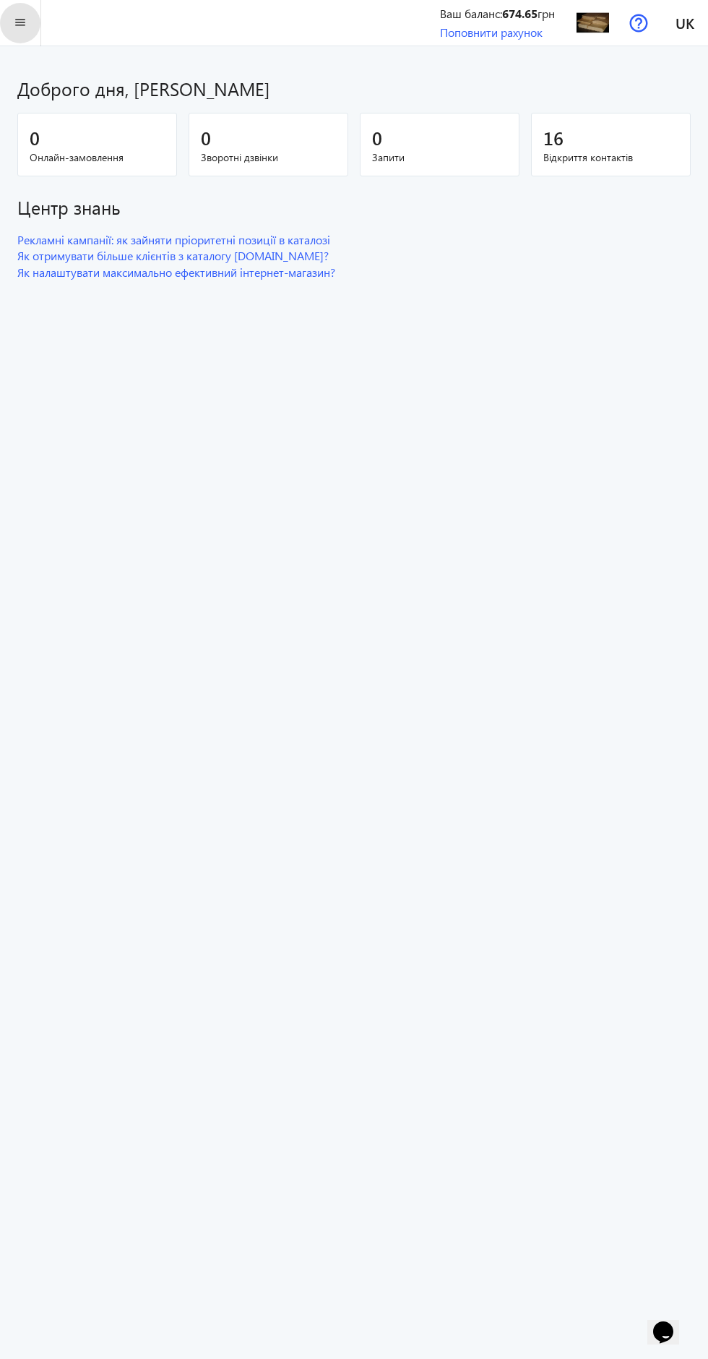
click at [20, 22] on mat-icon "menu" at bounding box center [21, 23] width 18 height 18
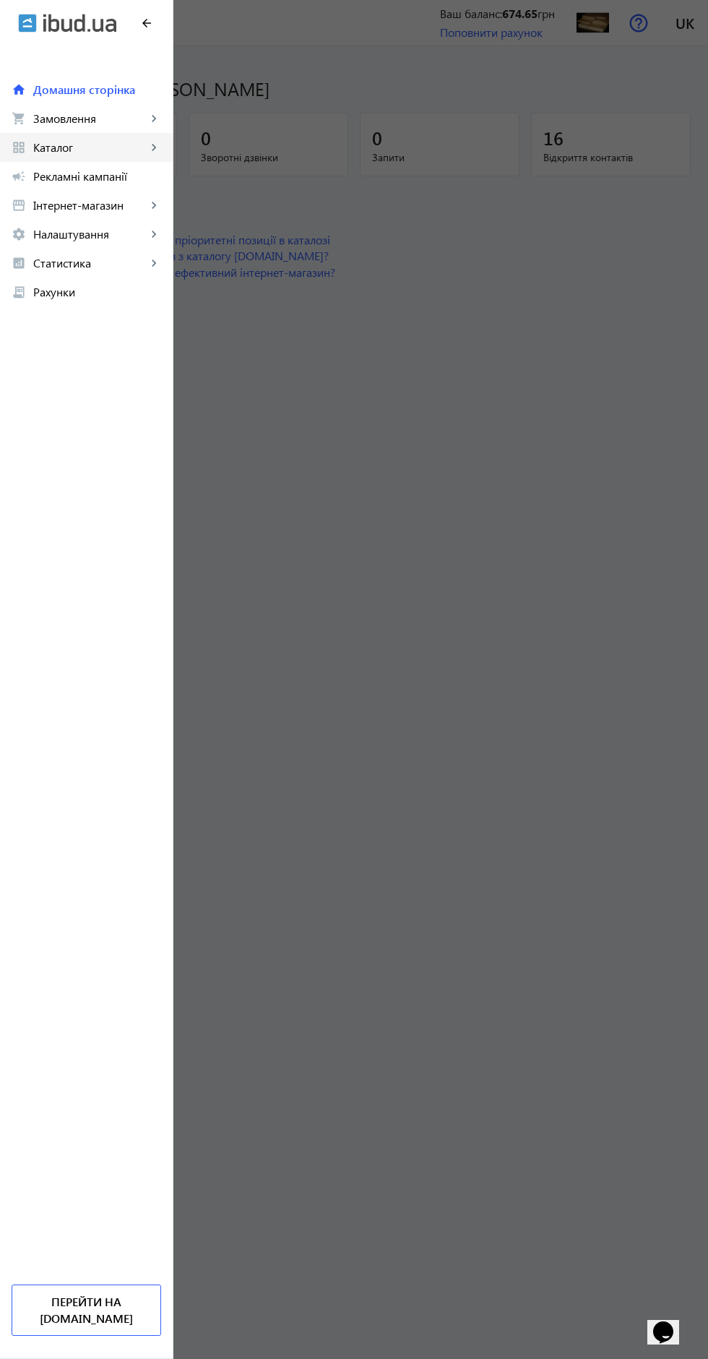
click at [154, 140] on mat-icon "keyboard_arrow_right" at bounding box center [154, 147] width 14 height 14
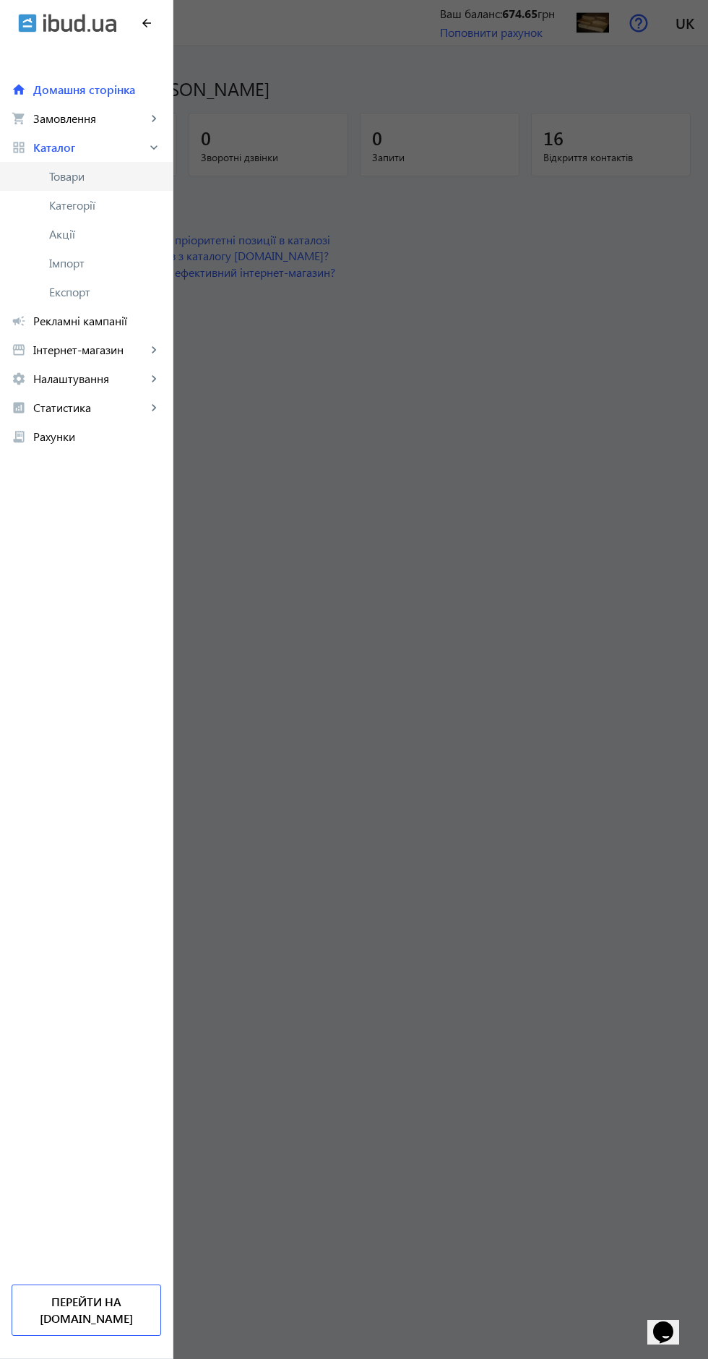
click at [72, 171] on span "Товари" at bounding box center [105, 176] width 112 height 14
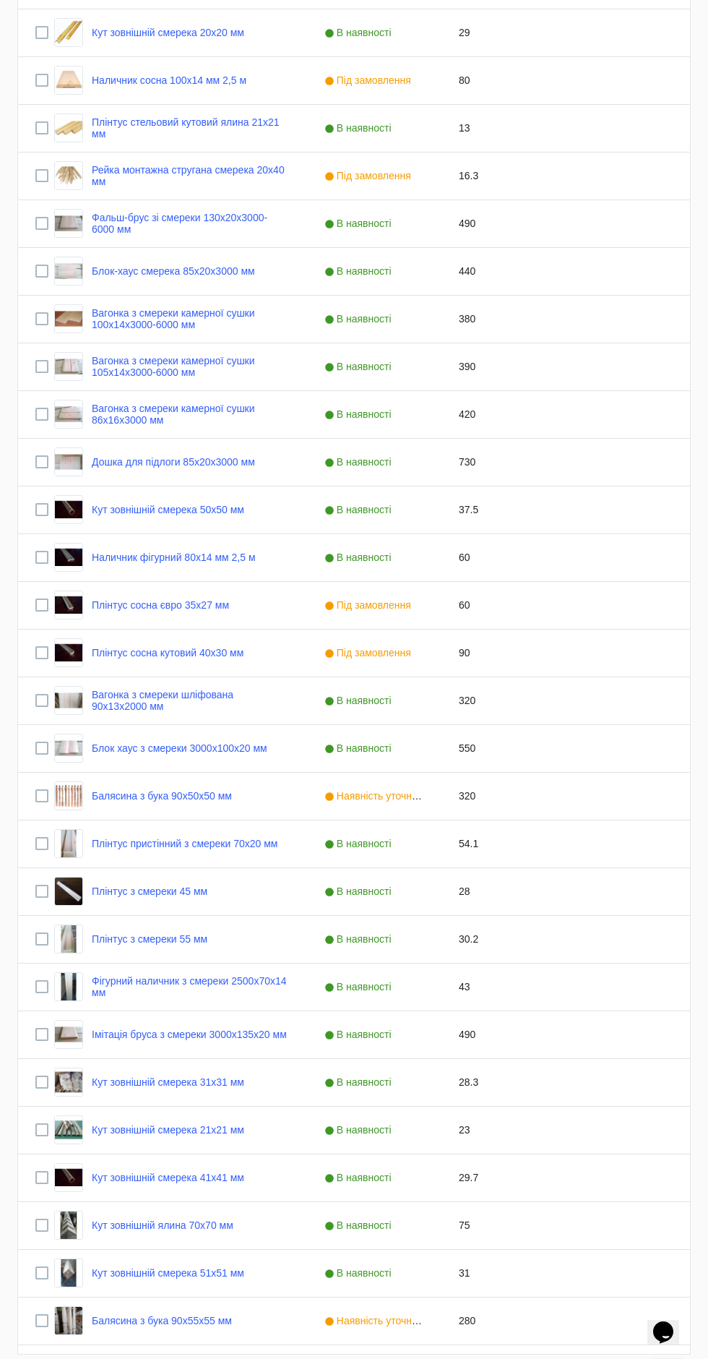
scroll to position [484, 0]
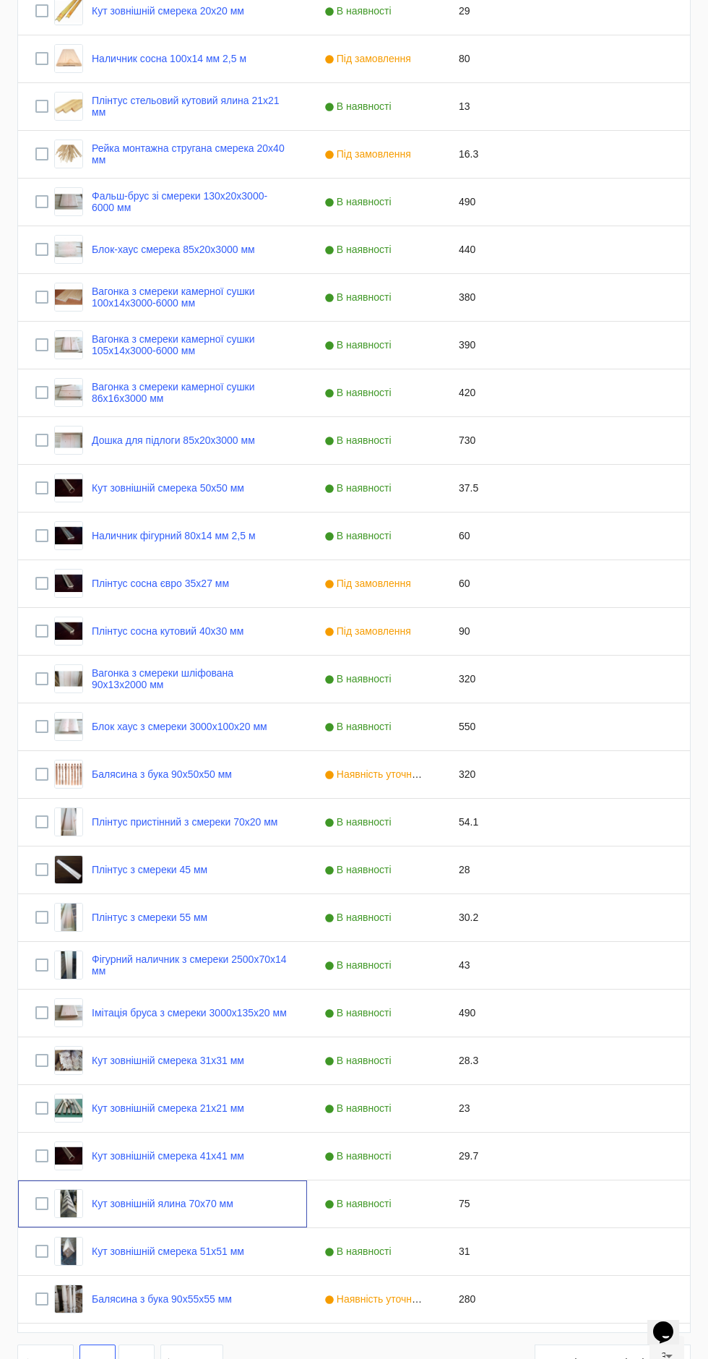
click at [132, 1203] on link "Кут зовнішній ялина 70х70 мм" at bounding box center [163, 1204] width 142 height 12
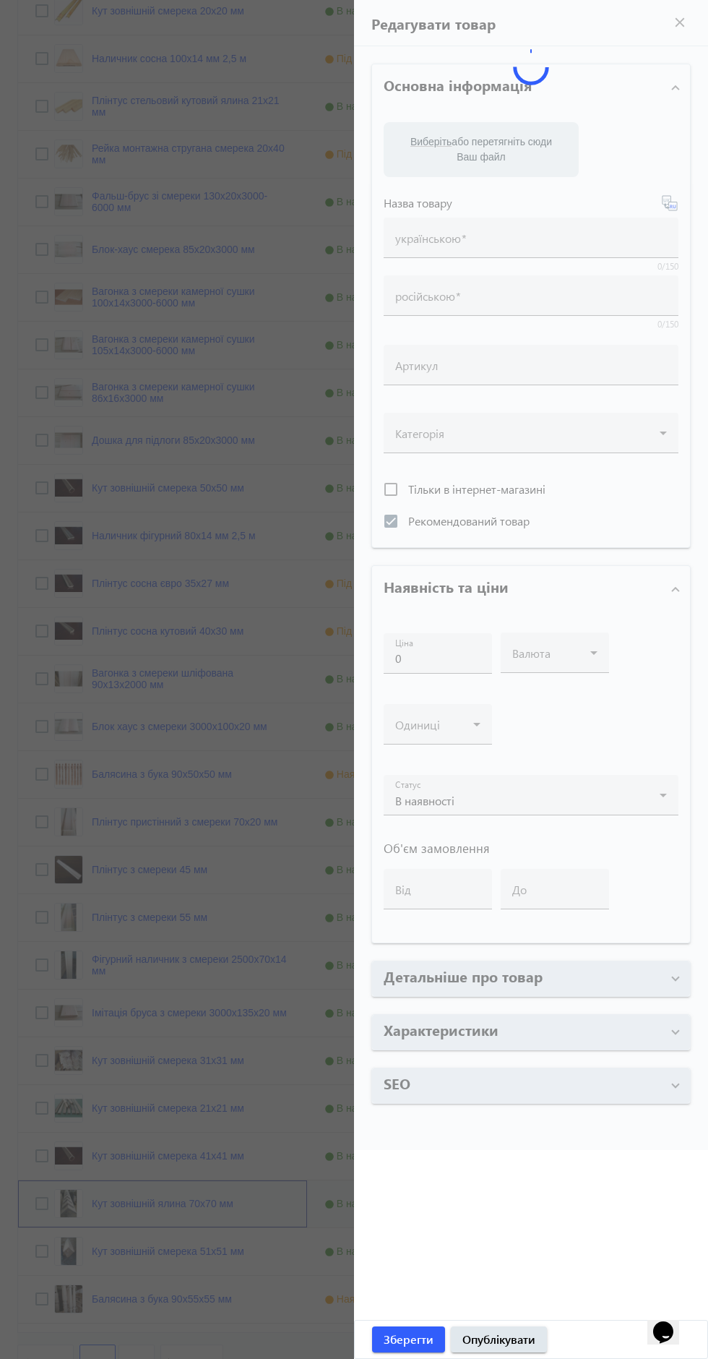
type input "Кут зовнішній ялина 70х70 мм"
type input "Угол наружный ель 70х70 мм"
checkbox input "true"
type input "75"
type input "20"
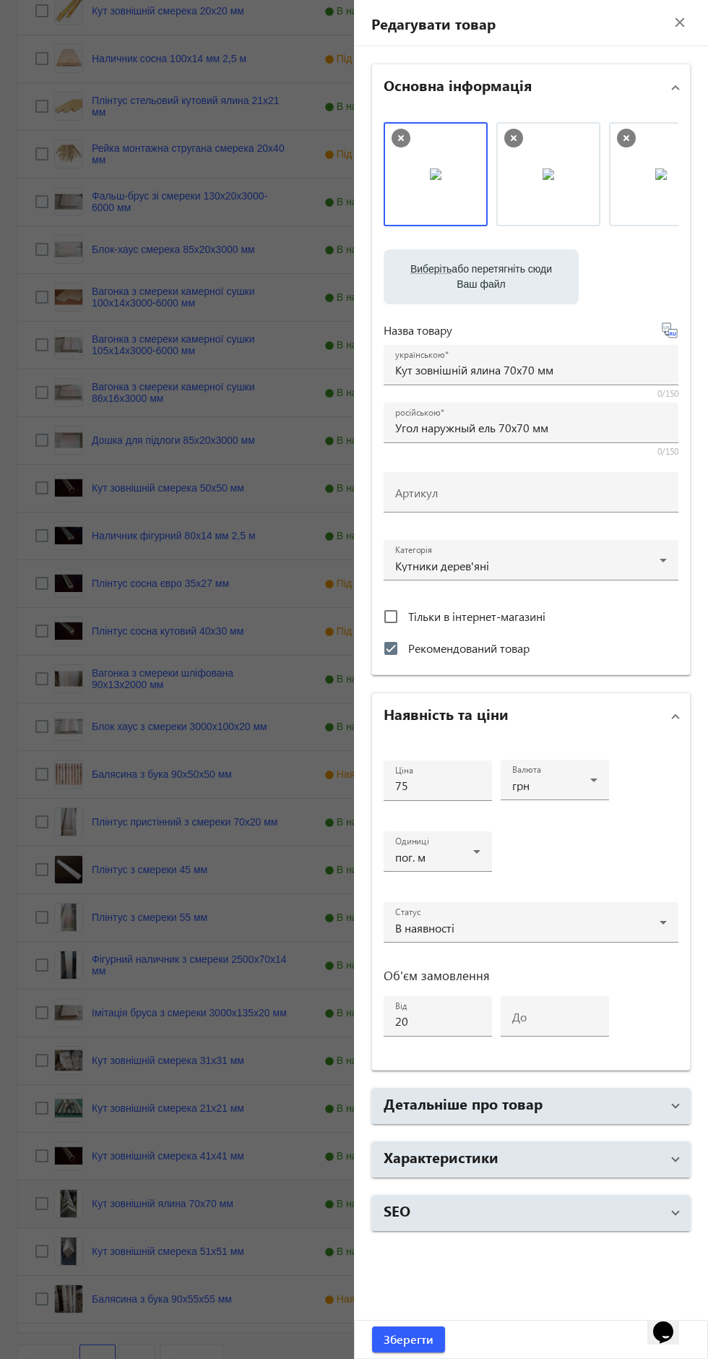
click at [584, 1146] on mat-panel-title "Характеристики" at bounding box center [523, 1159] width 278 height 26
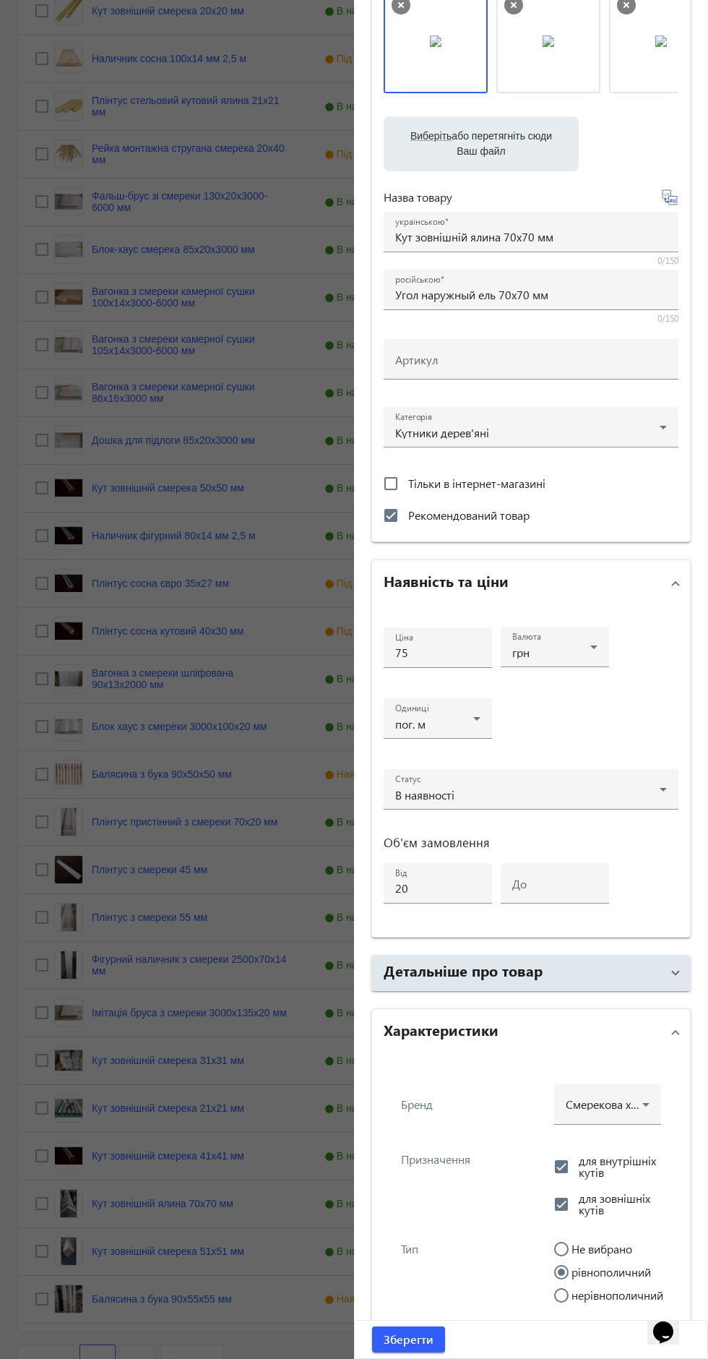
scroll to position [0, 0]
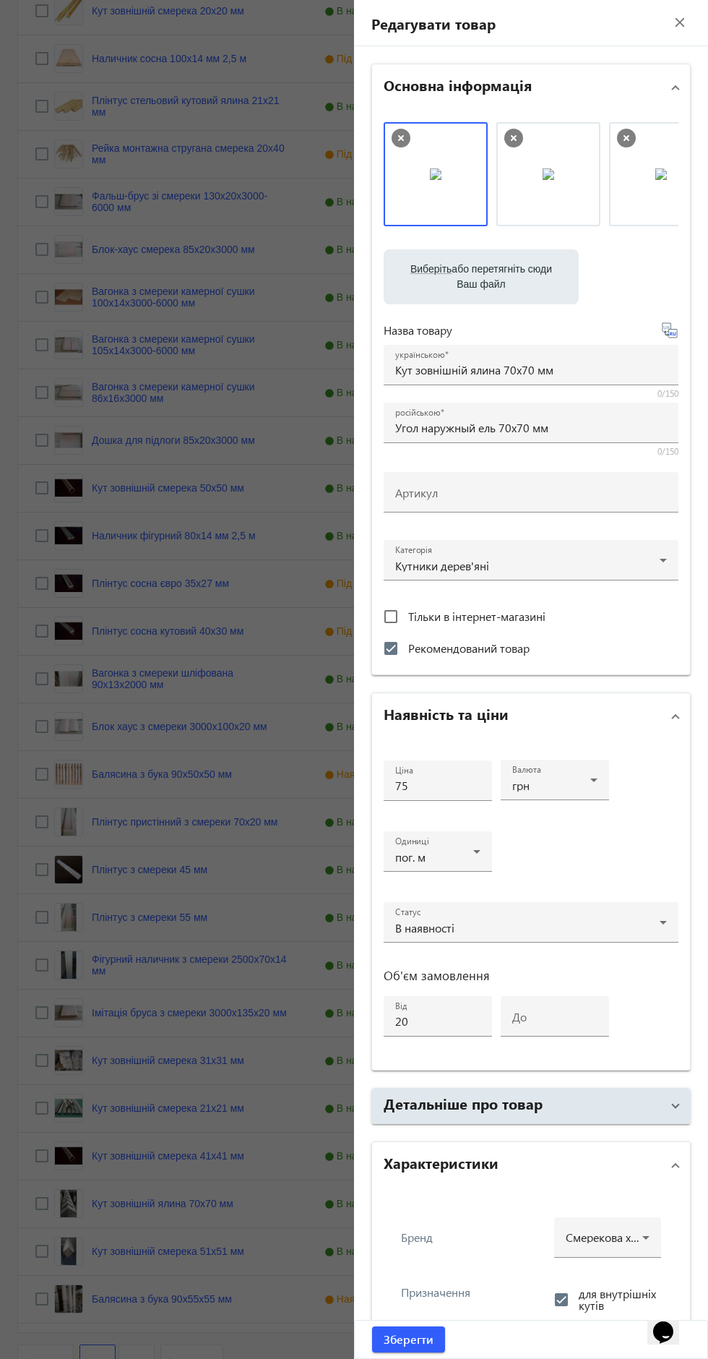
click at [673, 1102] on span at bounding box center [676, 1106] width 6 height 16
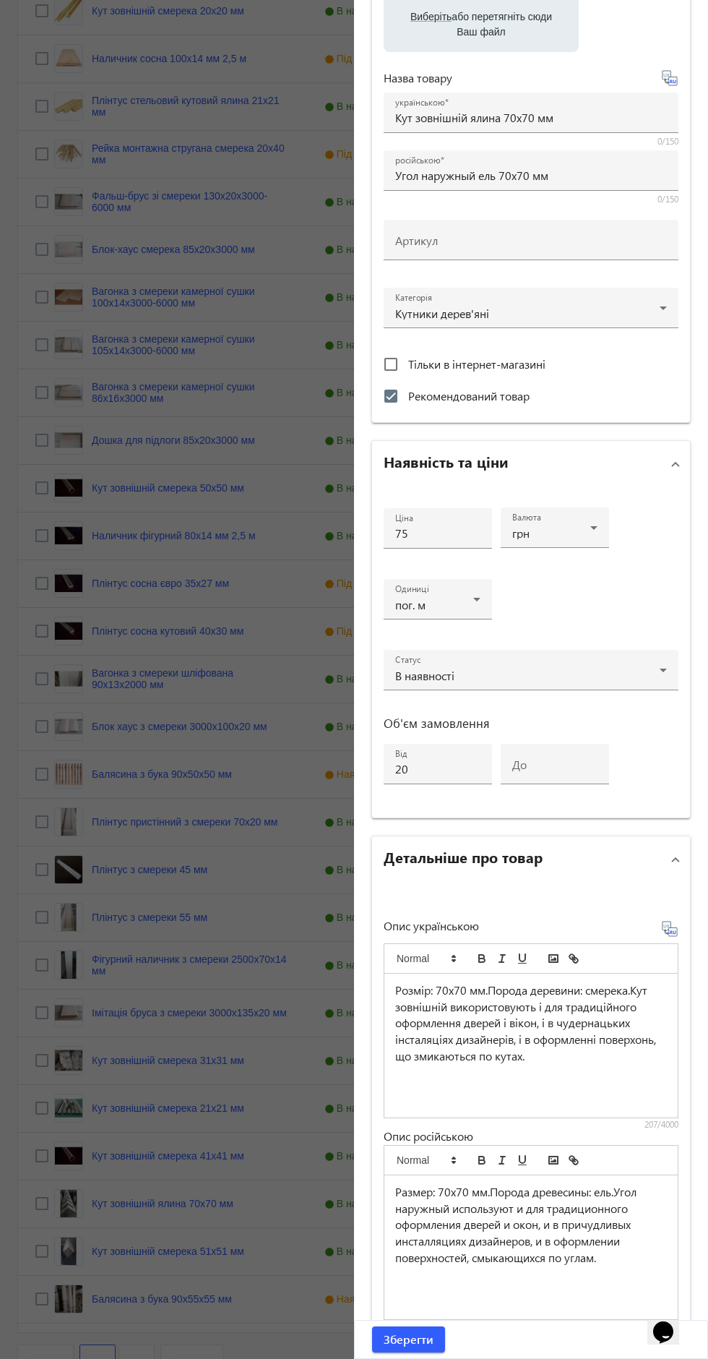
scroll to position [259, 0]
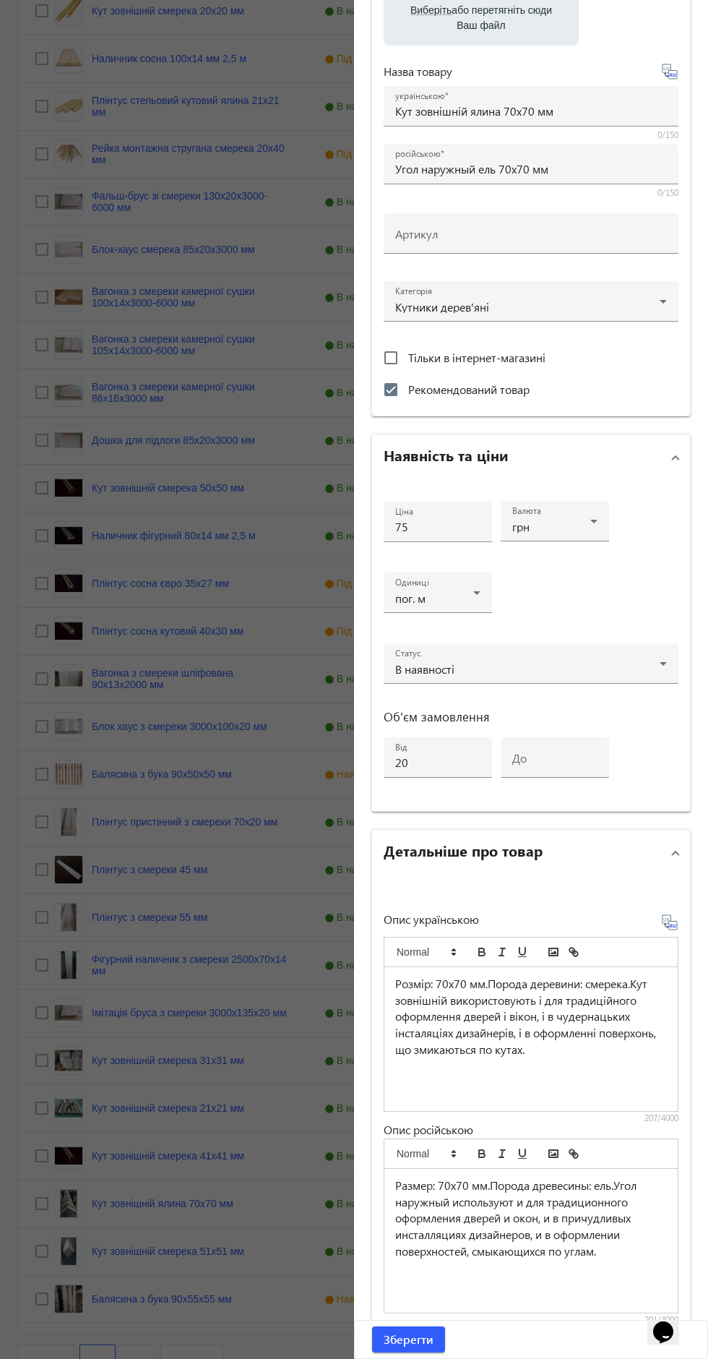
click at [609, 1060] on div "Розмір: 70х70 мм.Порода деревини: смерека.Кут зовнішній використовують і для тр…" at bounding box center [531, 1039] width 293 height 144
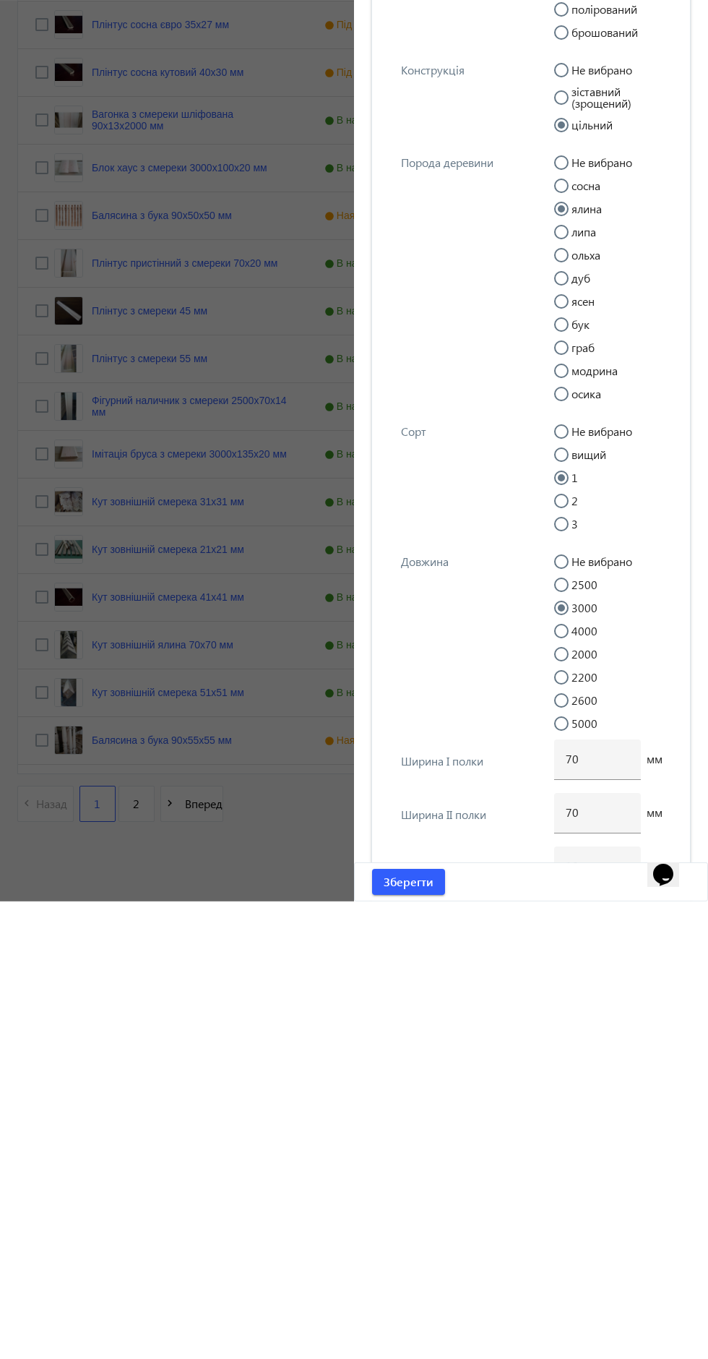
scroll to position [1582, 0]
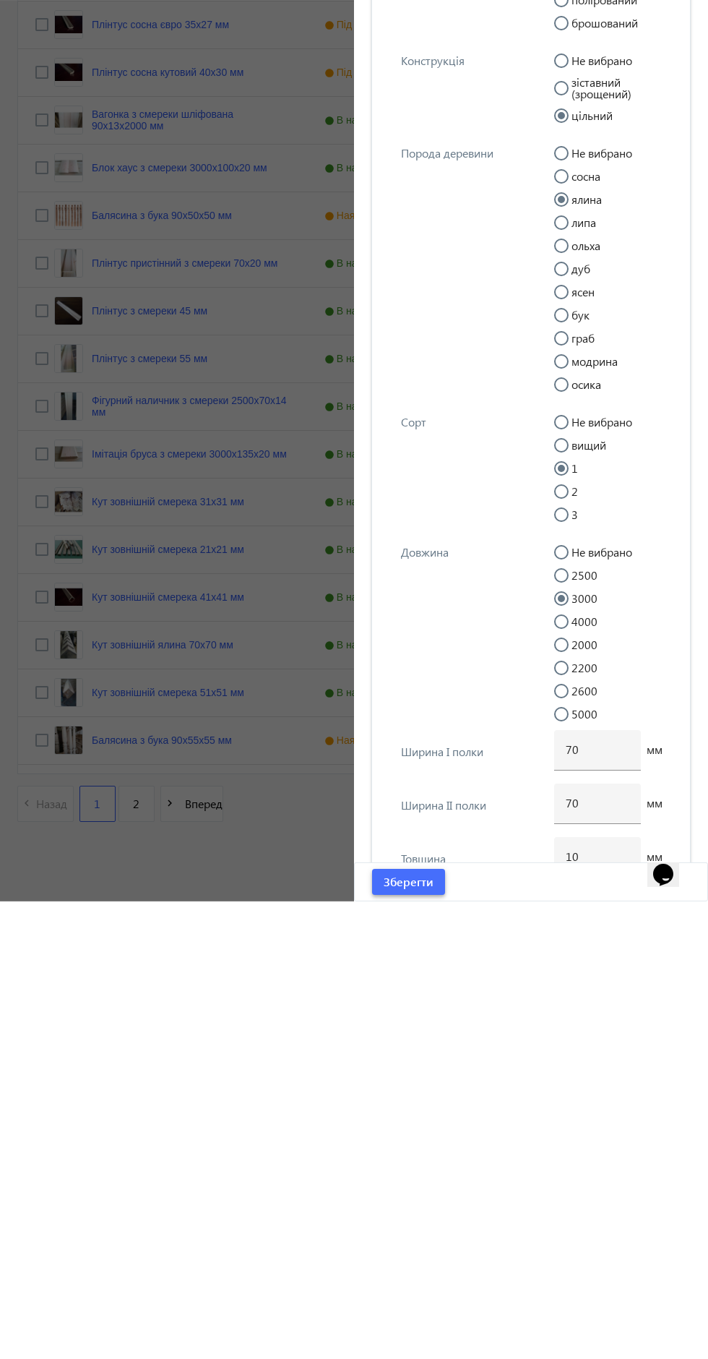
click at [427, 1341] on span "Зберегти" at bounding box center [409, 1339] width 50 height 16
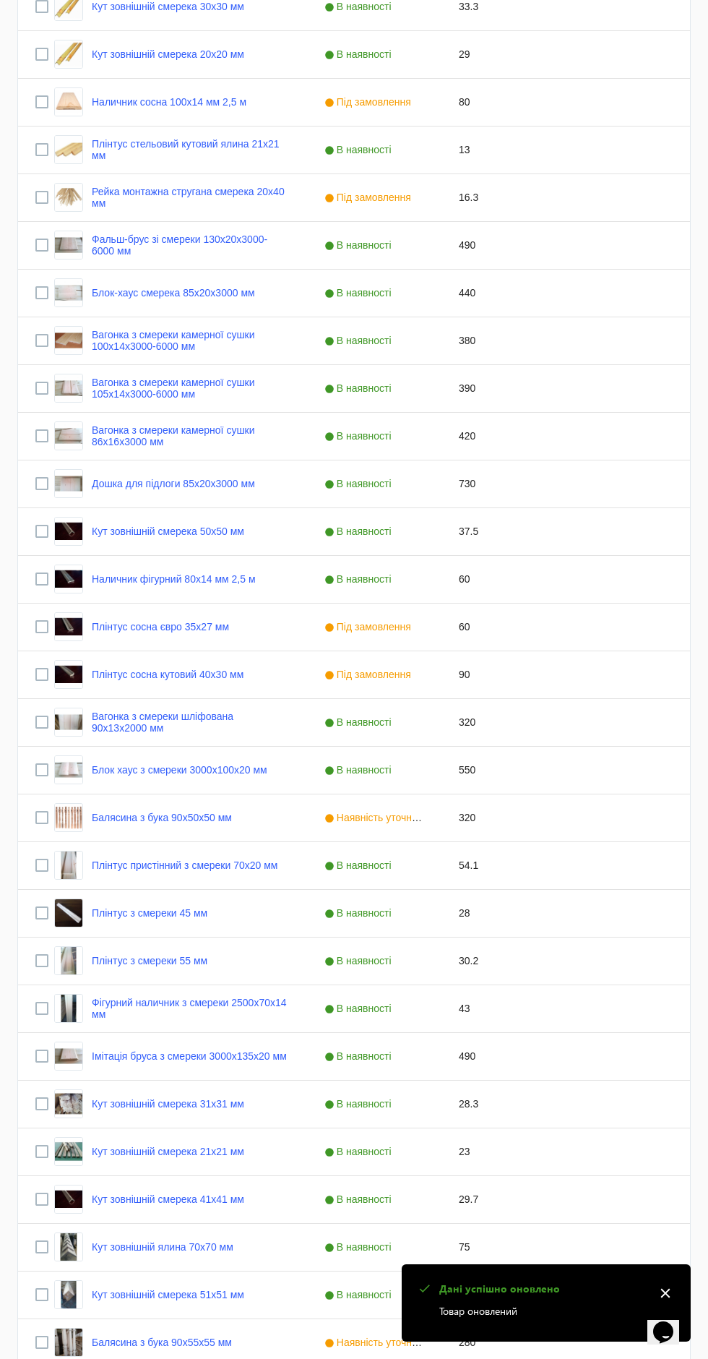
scroll to position [442, 0]
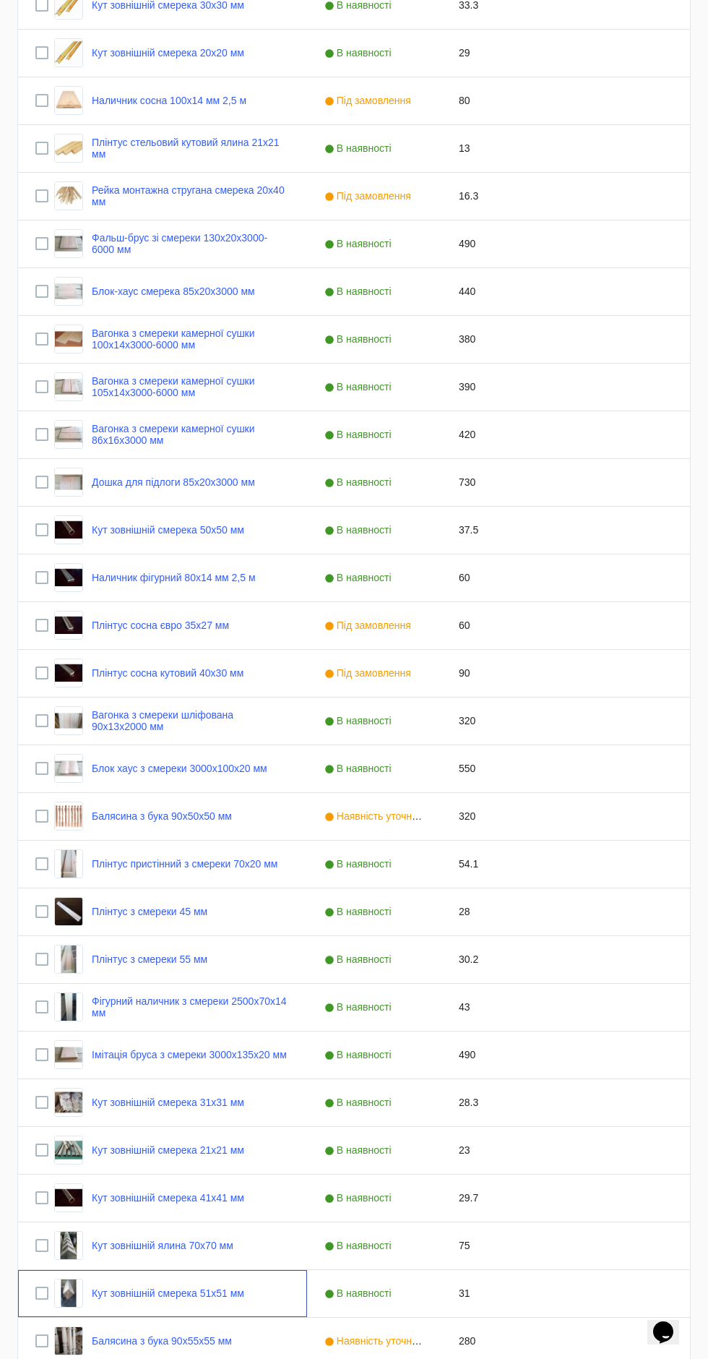
click at [145, 1276] on div "Кут зовнішній смерека 51х51 мм" at bounding box center [139, 1293] width 209 height 34
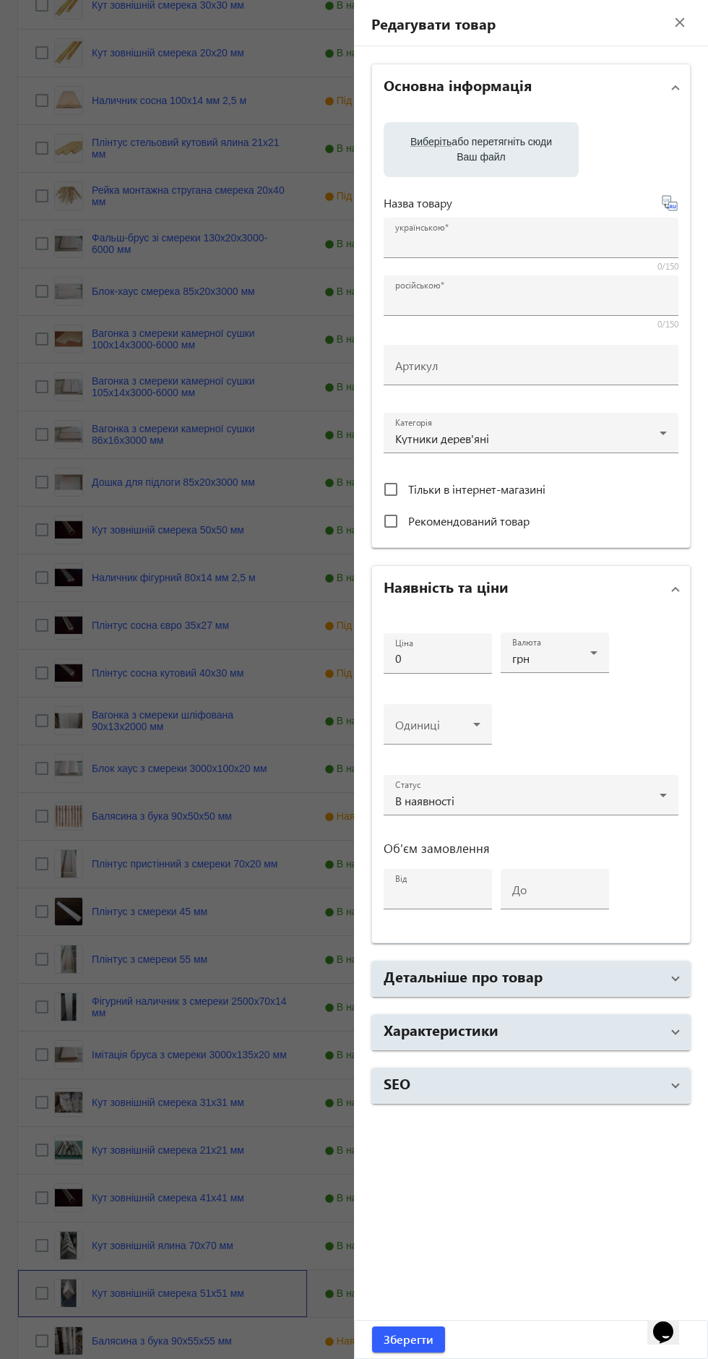
type input "Кут зовнішній смерека 51х51 мм"
type input "Угол наружный ель 51х51 мм"
type input "31"
type input "200"
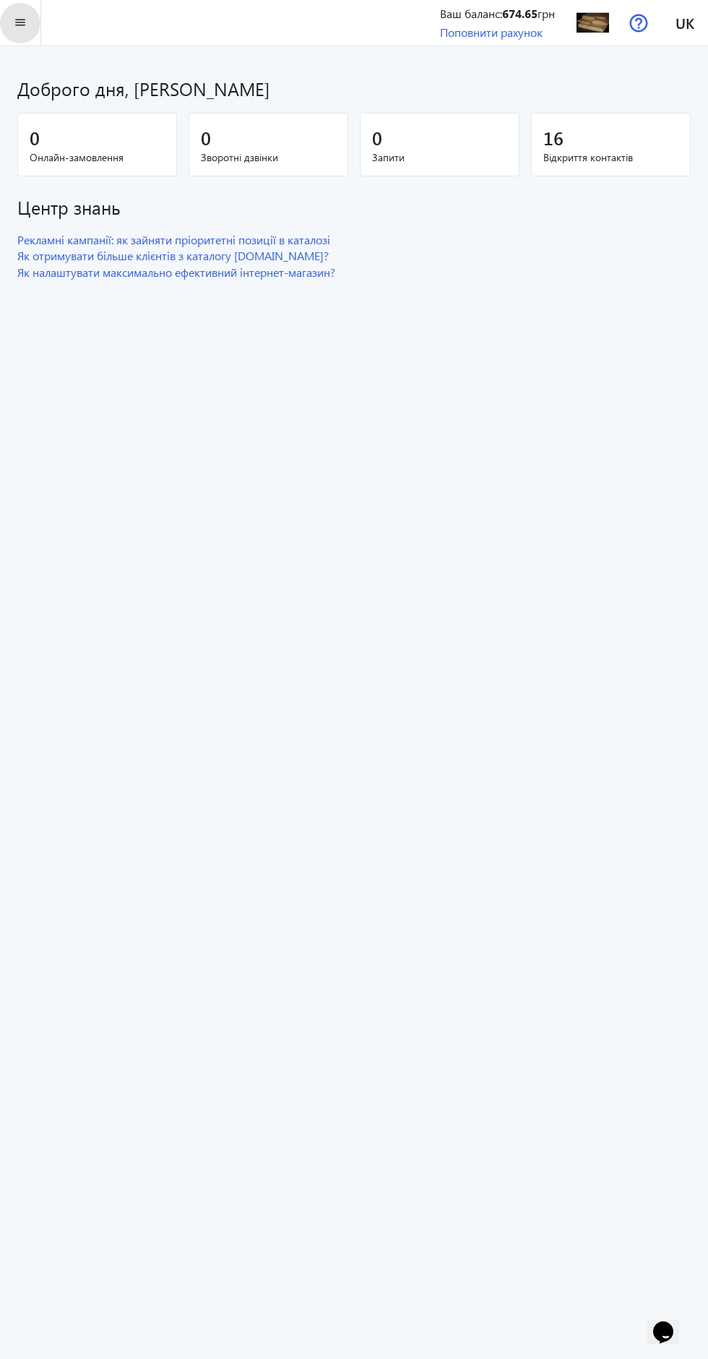
click at [39, 32] on span at bounding box center [20, 23] width 40 height 35
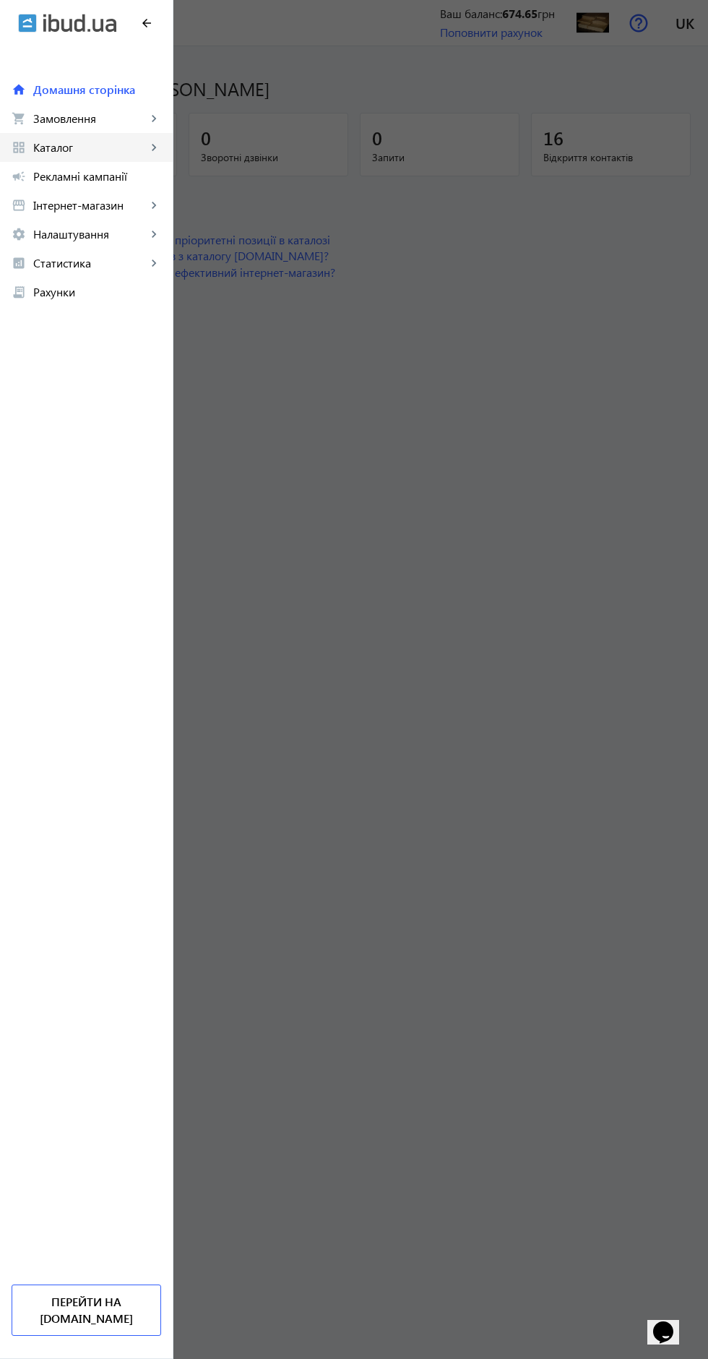
click at [56, 150] on span "Каталог" at bounding box center [89, 147] width 113 height 14
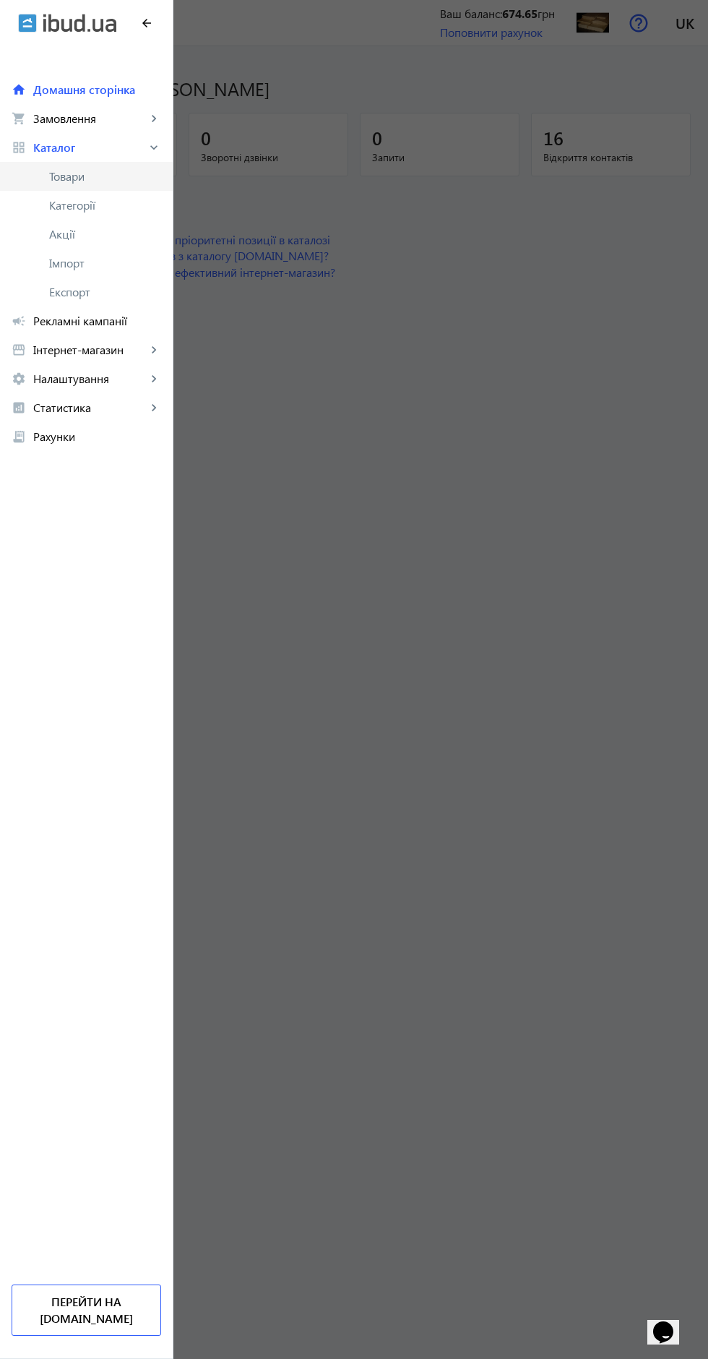
click at [77, 176] on span "Товари" at bounding box center [105, 176] width 112 height 14
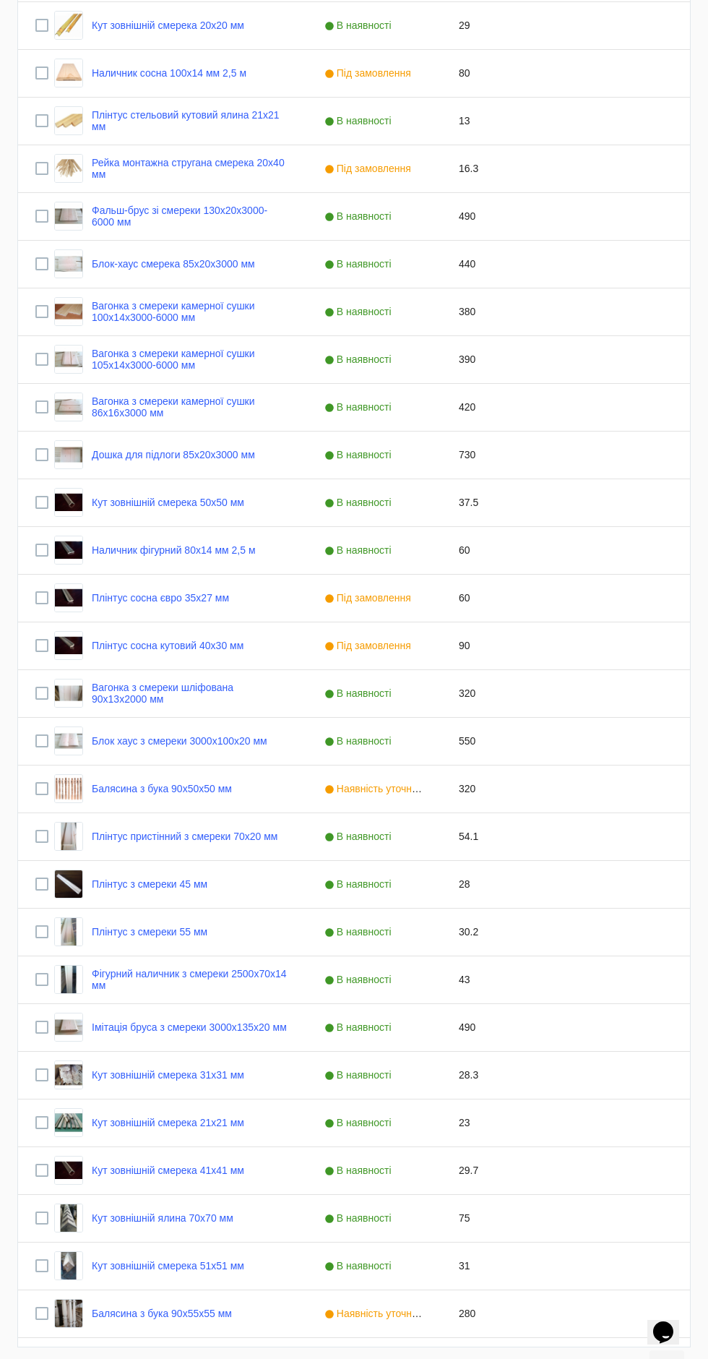
scroll to position [484, 0]
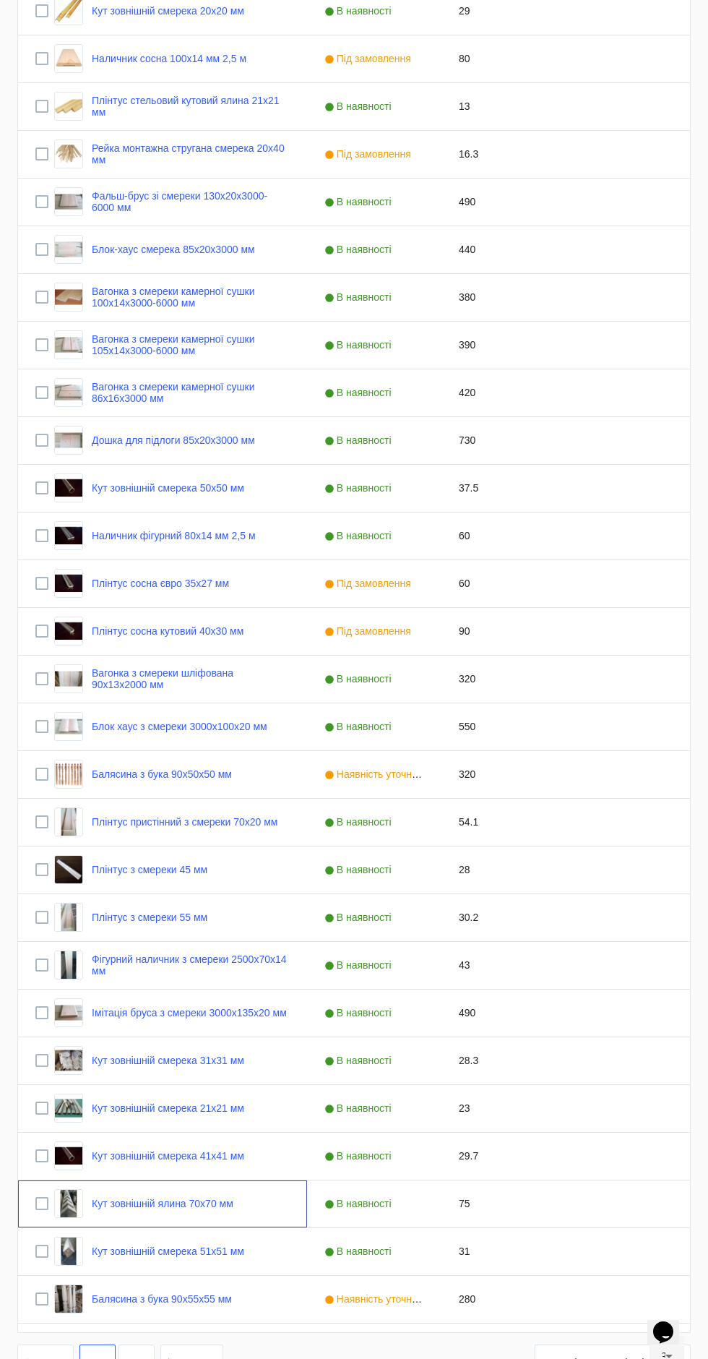
click at [203, 1201] on link "Кут зовнішній ялина 70х70 мм" at bounding box center [163, 1204] width 142 height 12
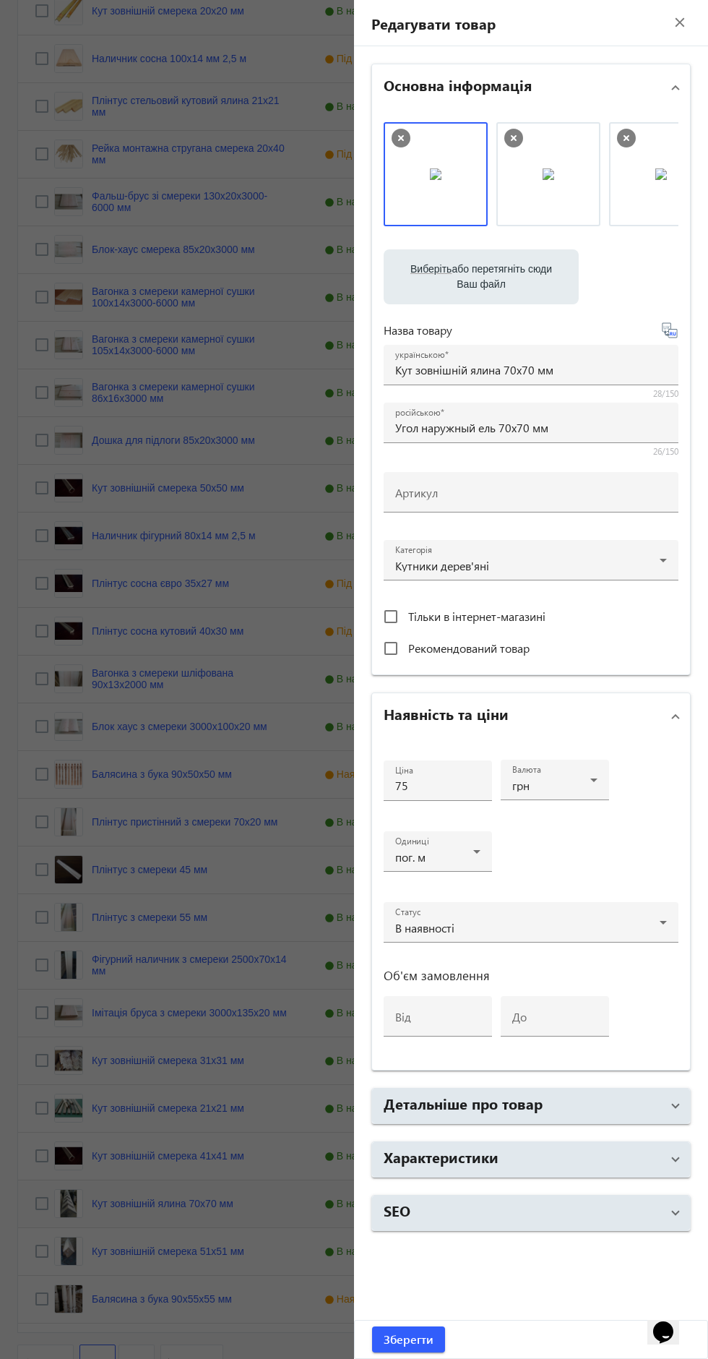
click at [676, 1155] on span at bounding box center [676, 1159] width 6 height 16
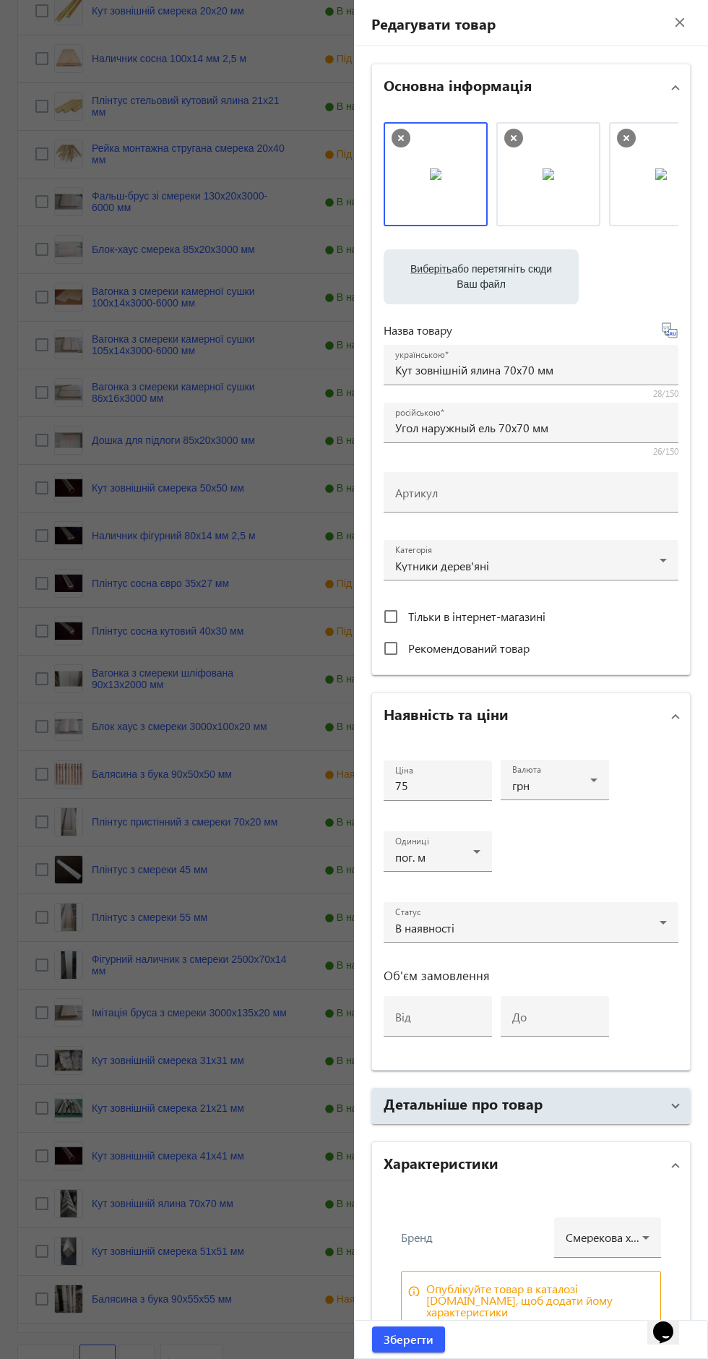
click at [676, 1102] on span at bounding box center [676, 1106] width 6 height 16
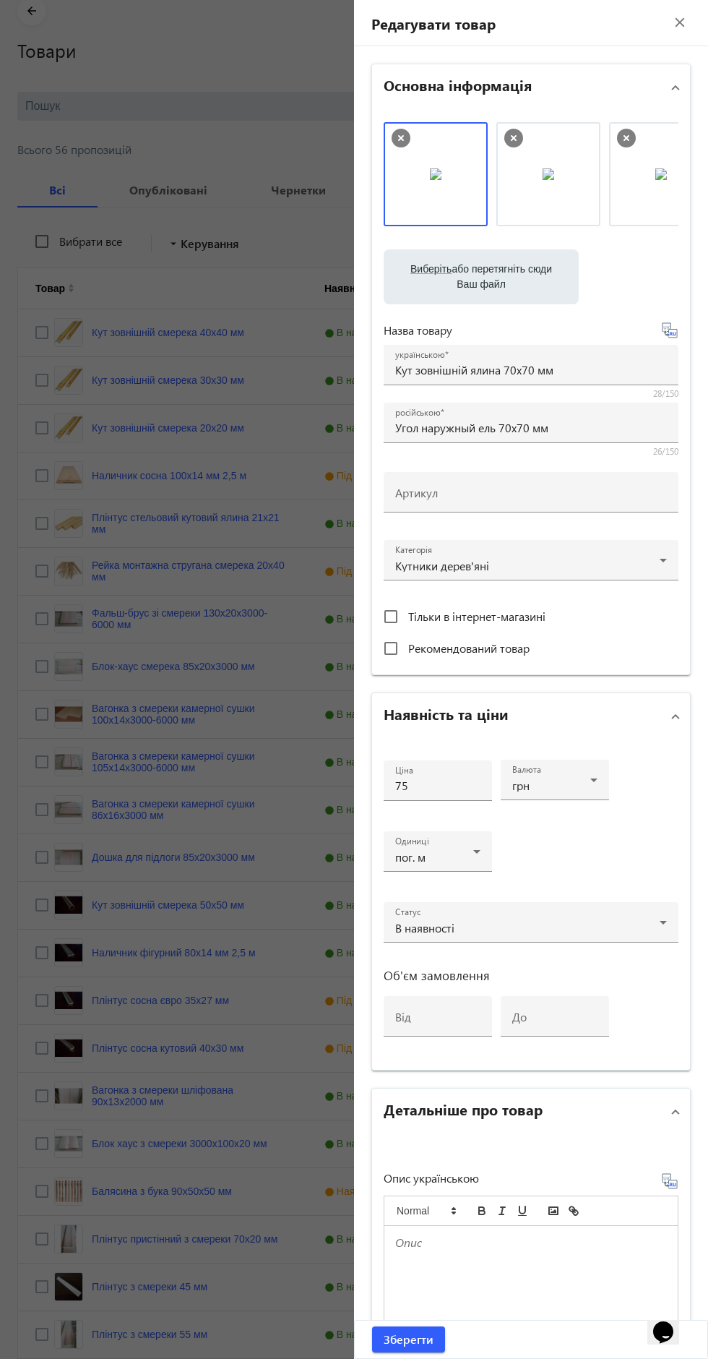
scroll to position [0, 0]
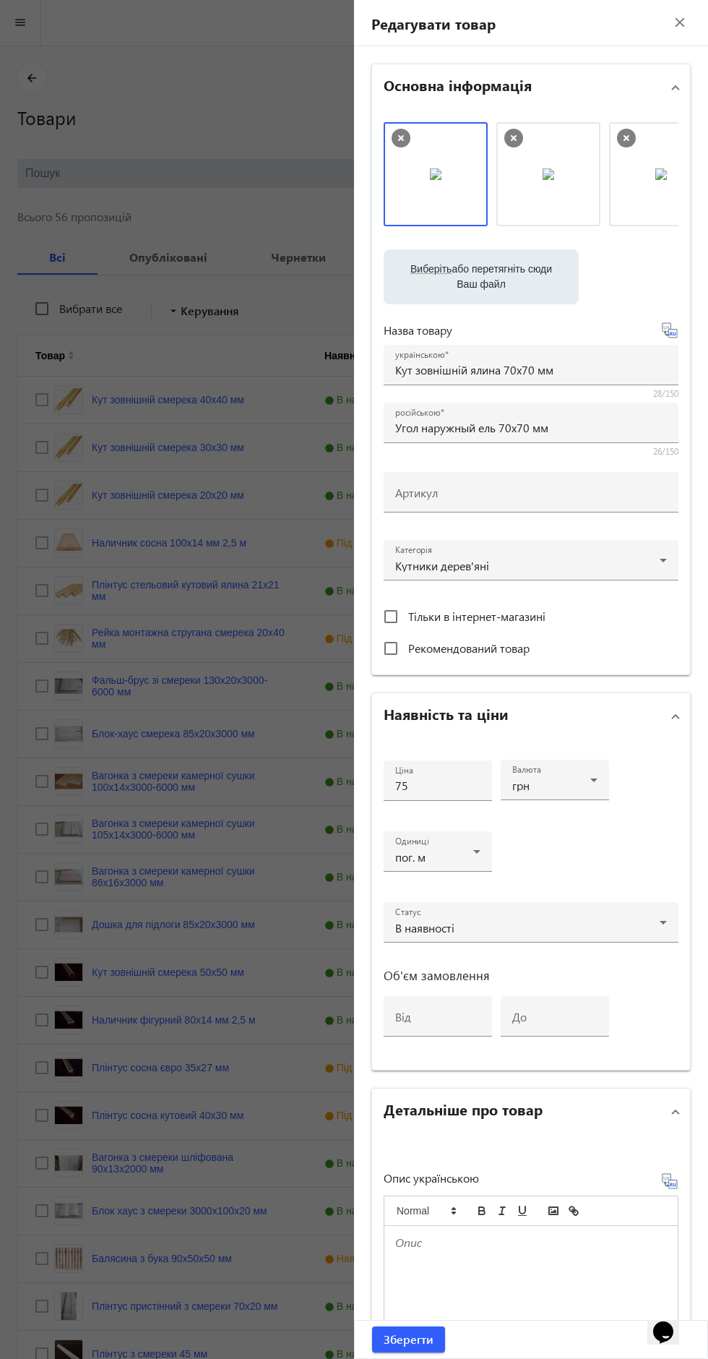
click at [671, 4] on div "Редагувати товар close" at bounding box center [531, 23] width 354 height 46
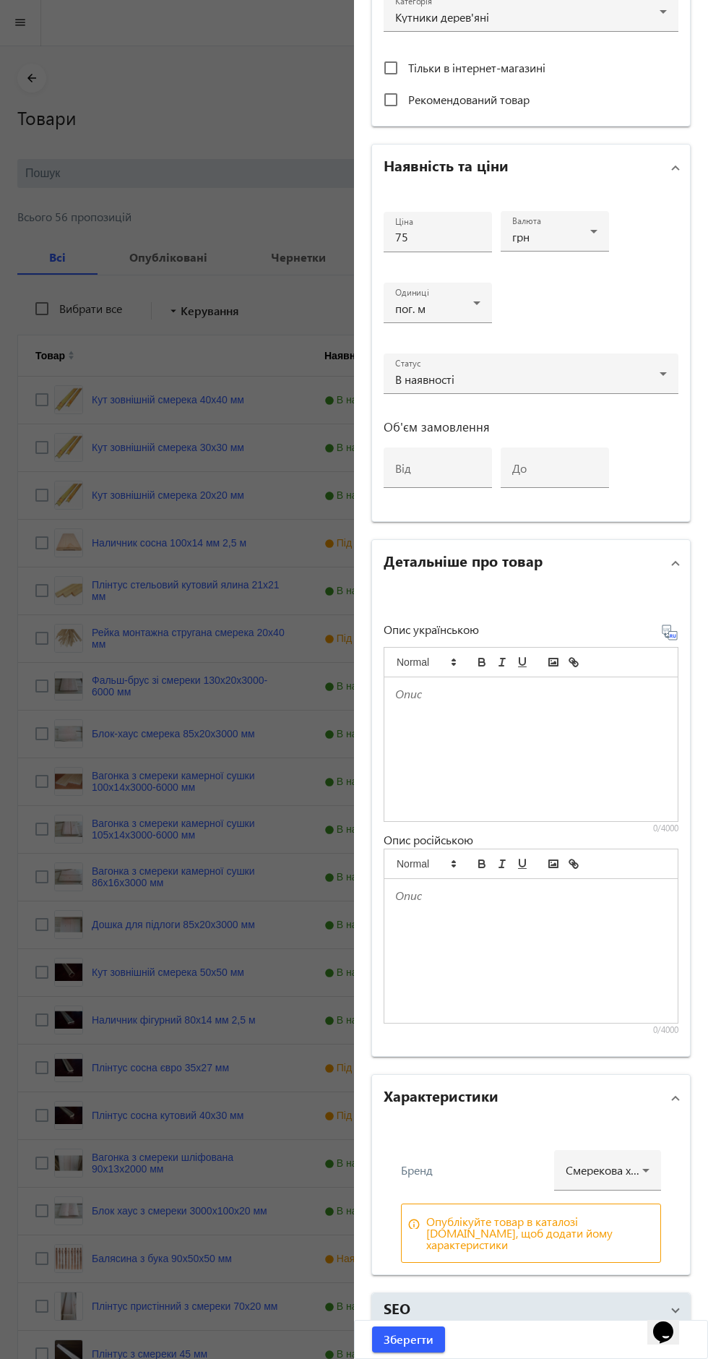
scroll to position [447, 0]
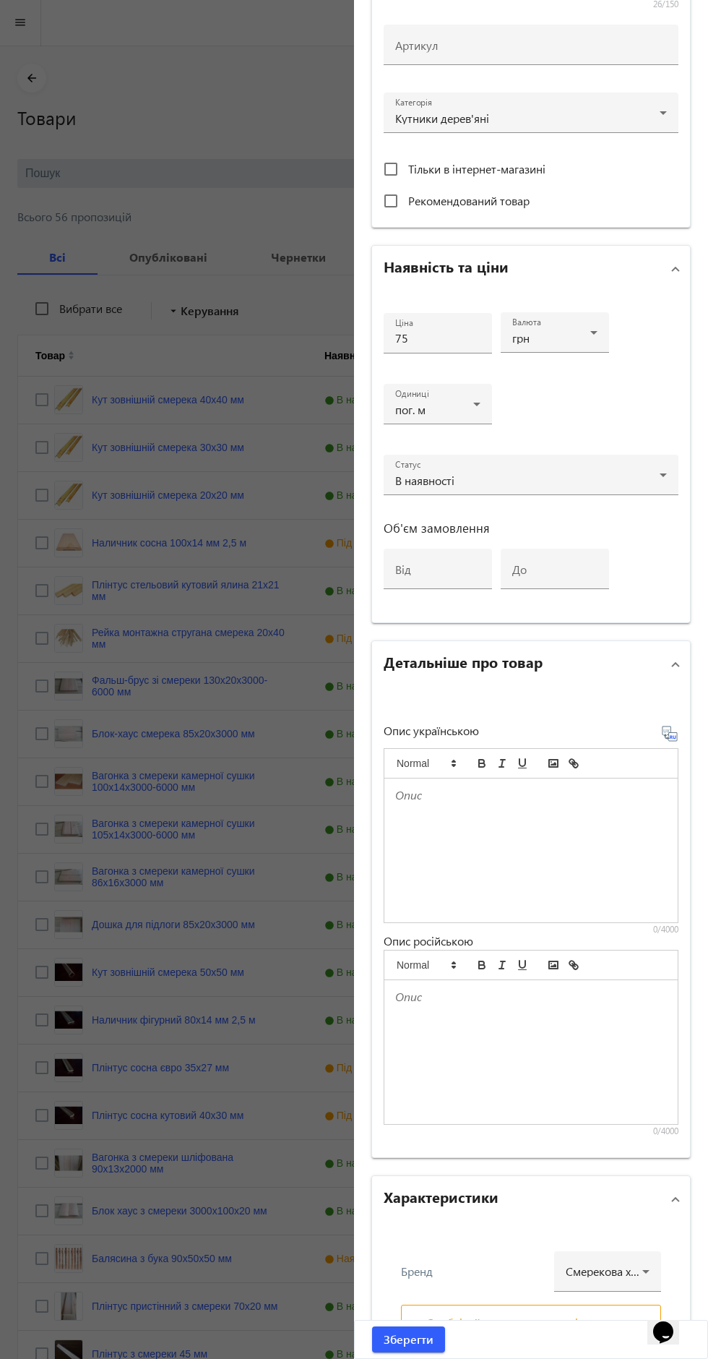
click at [491, 793] on p at bounding box center [531, 795] width 272 height 17
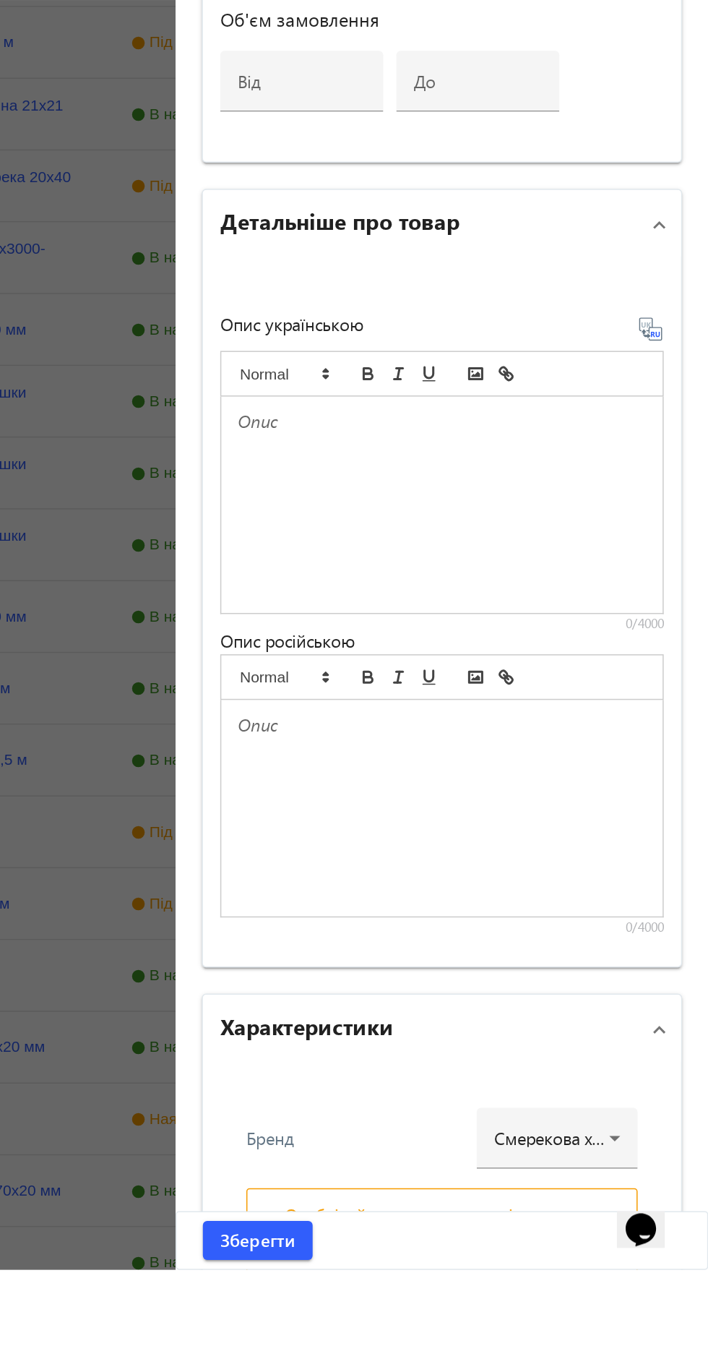
scroll to position [0, 0]
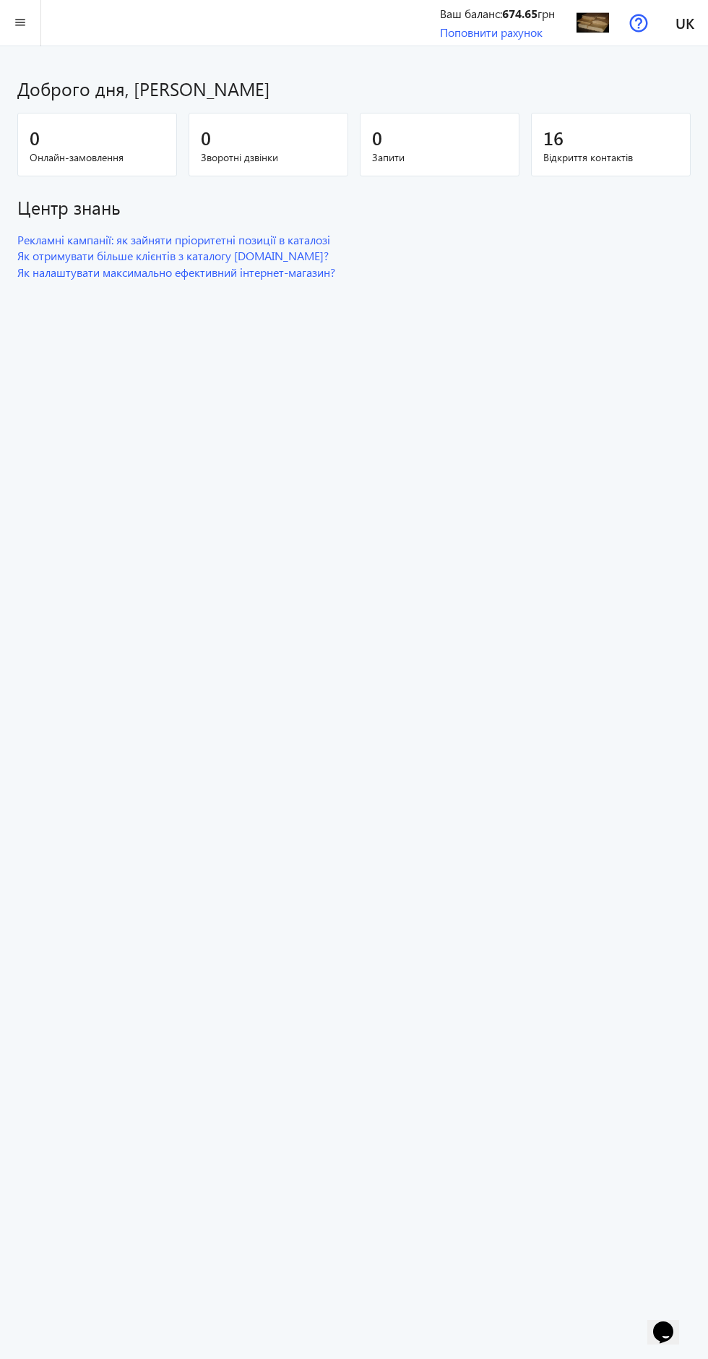
click at [23, 22] on mat-icon "menu" at bounding box center [21, 23] width 18 height 18
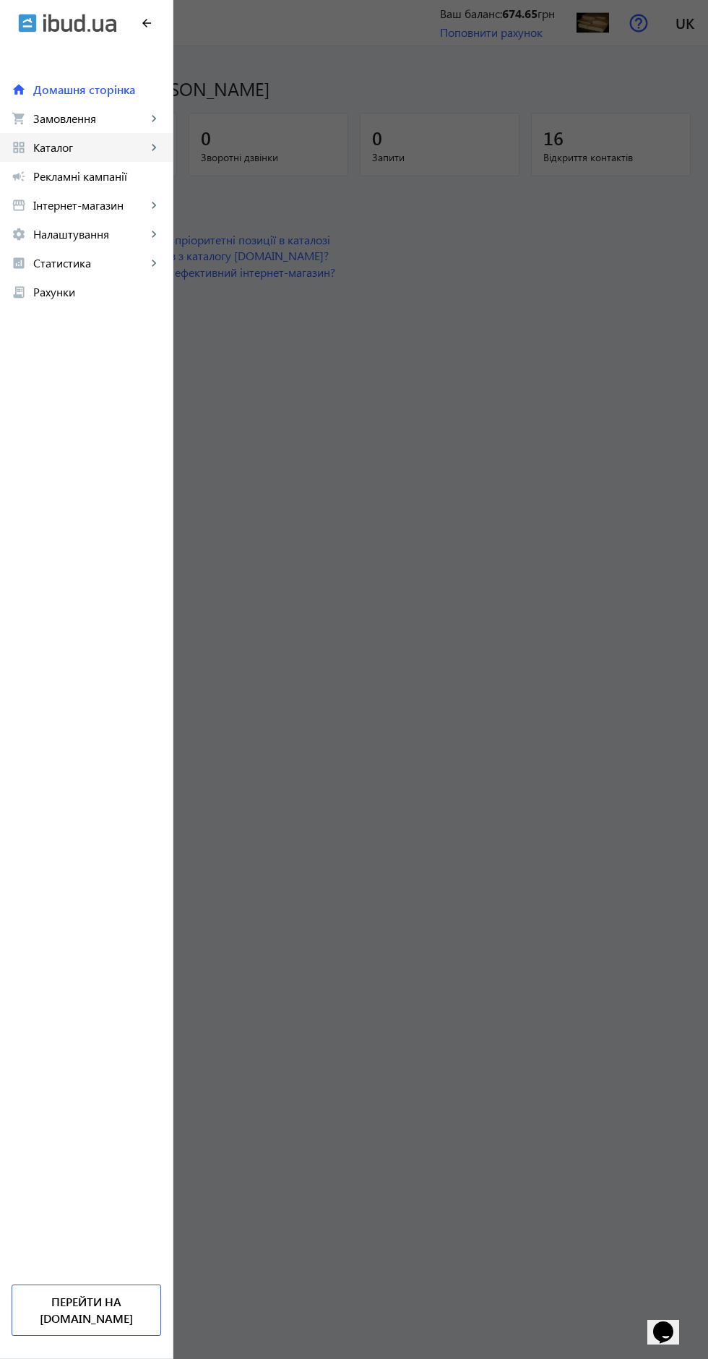
click at [154, 147] on mat-icon "keyboard_arrow_right" at bounding box center [154, 147] width 14 height 14
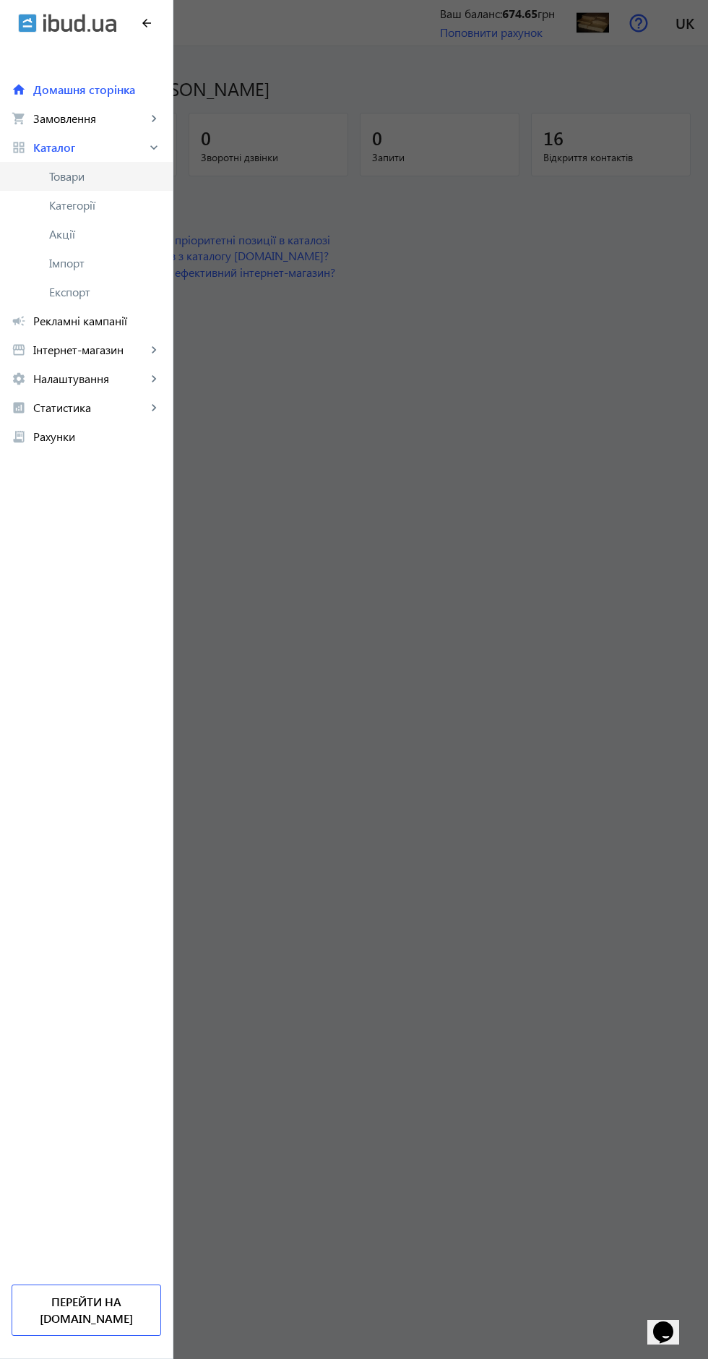
click at [70, 176] on span "Товари" at bounding box center [105, 176] width 112 height 14
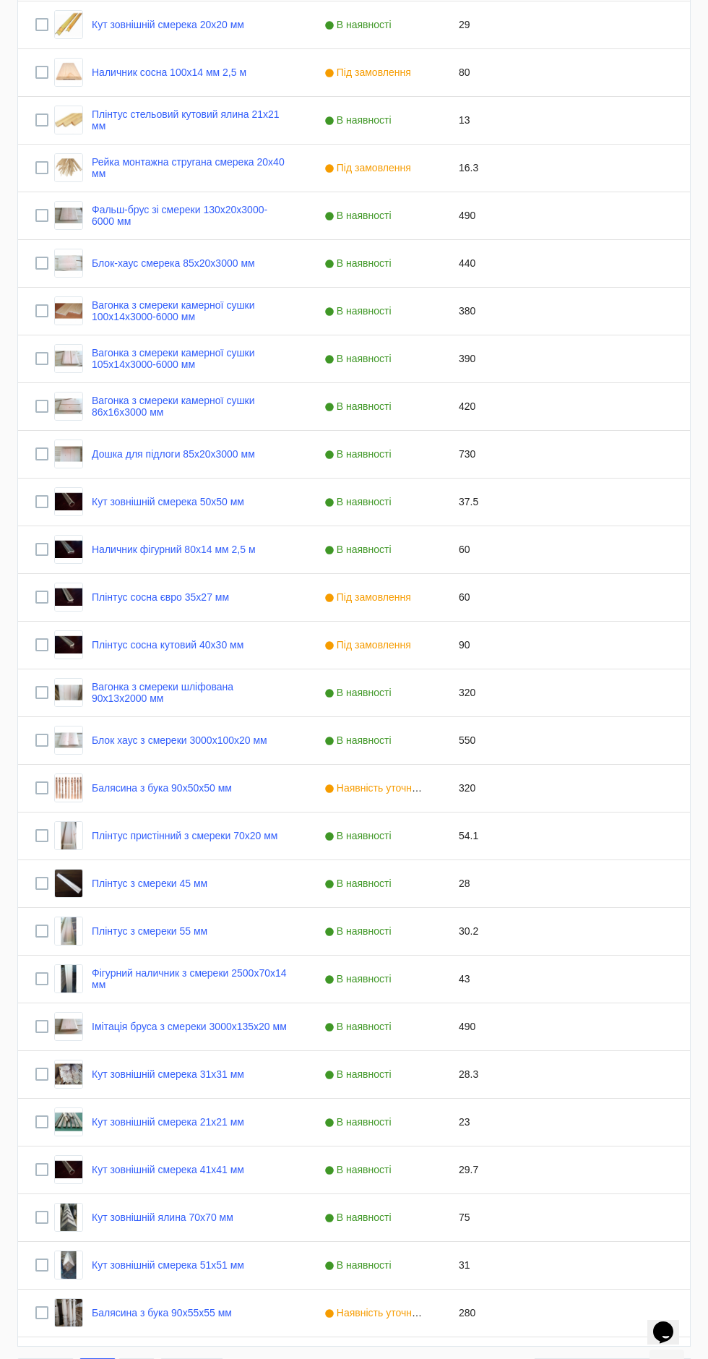
scroll to position [484, 0]
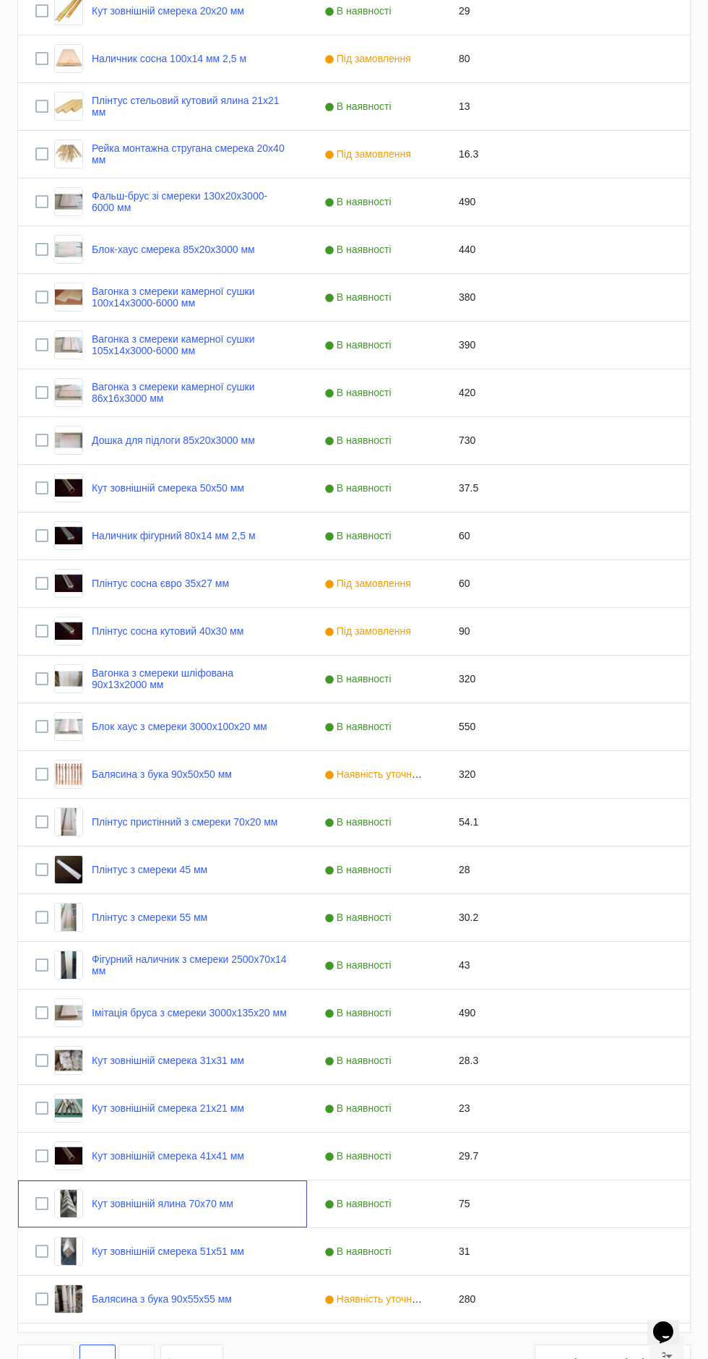
click at [204, 1203] on link "Кут зовнішній ялина 70х70 мм" at bounding box center [163, 1204] width 142 height 12
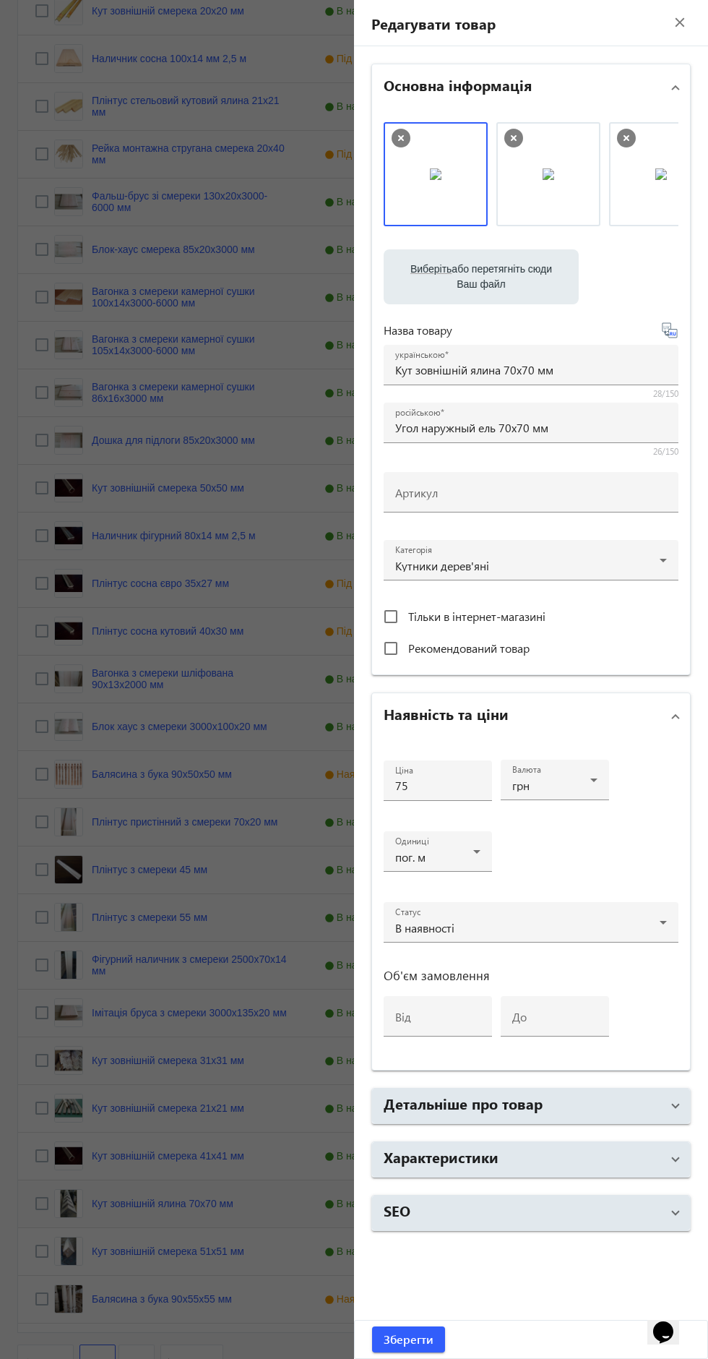
click at [676, 1102] on span at bounding box center [676, 1106] width 6 height 16
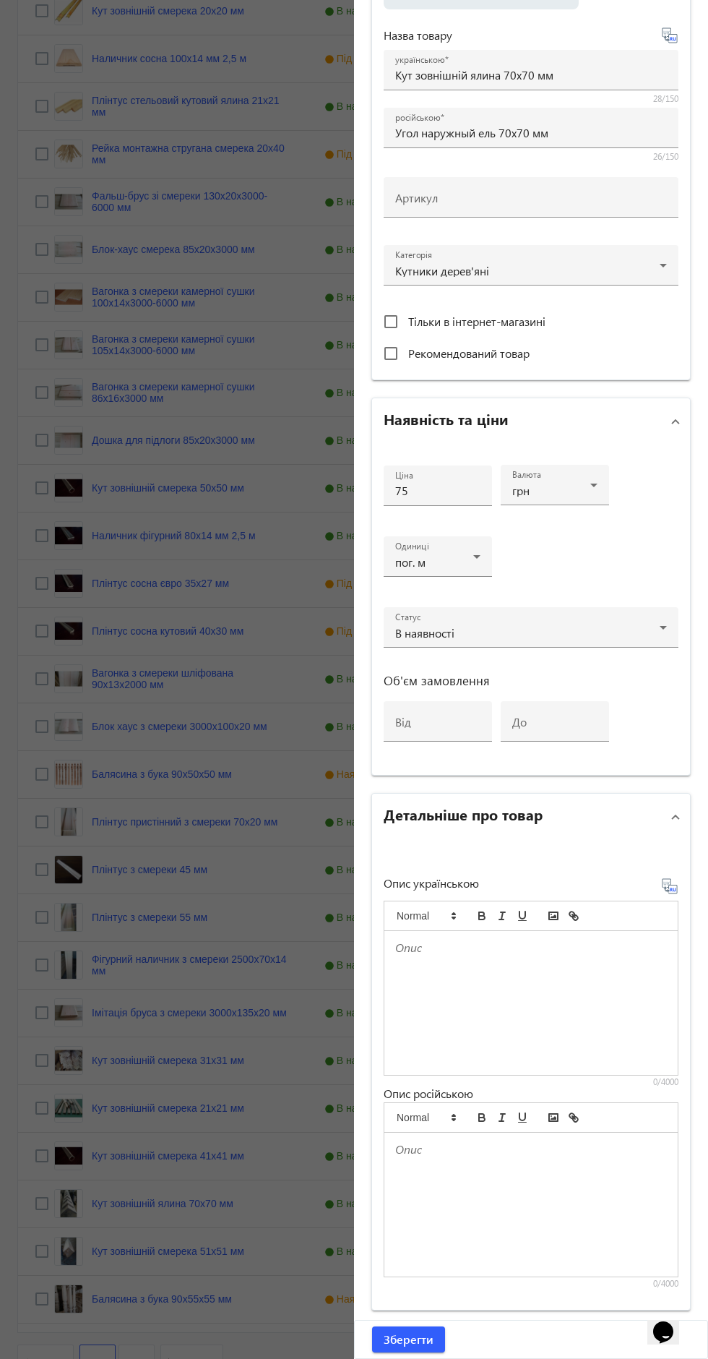
scroll to position [0, 0]
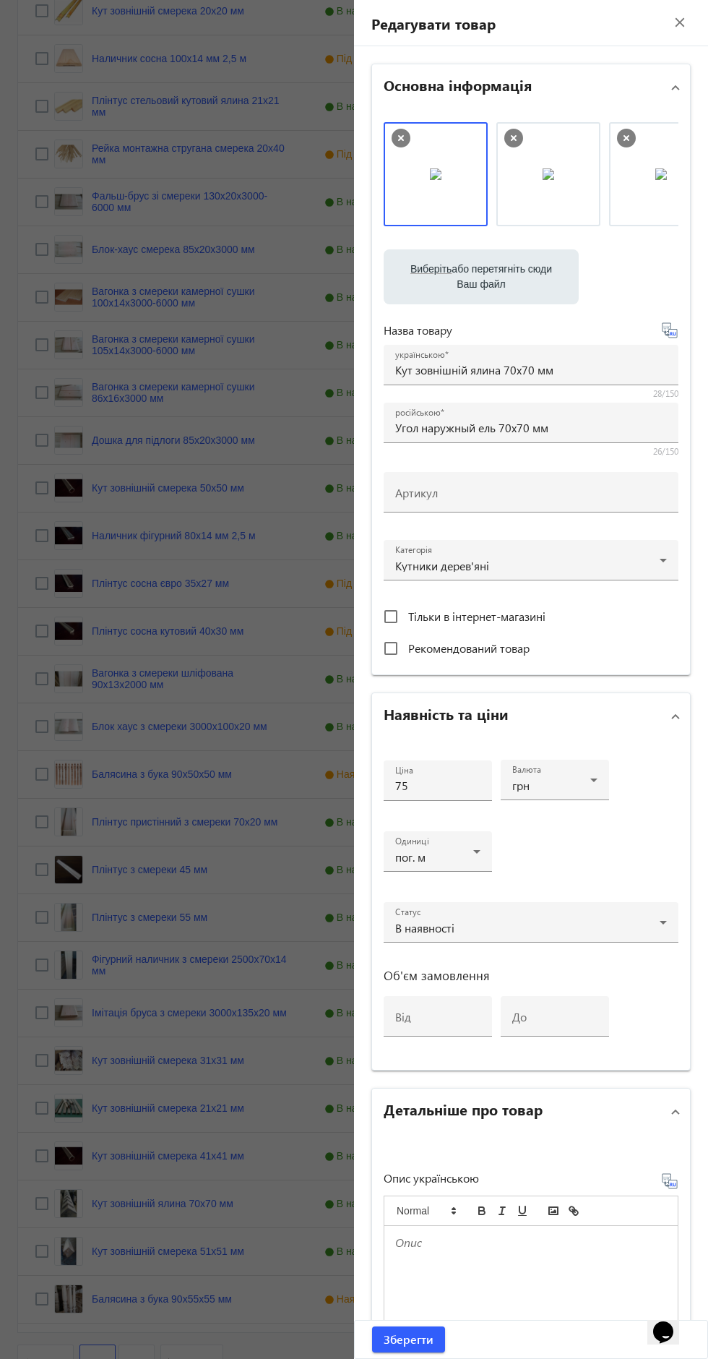
click at [671, 23] on mat-icon "close" at bounding box center [680, 23] width 22 height 22
